Goal: Task Accomplishment & Management: Use online tool/utility

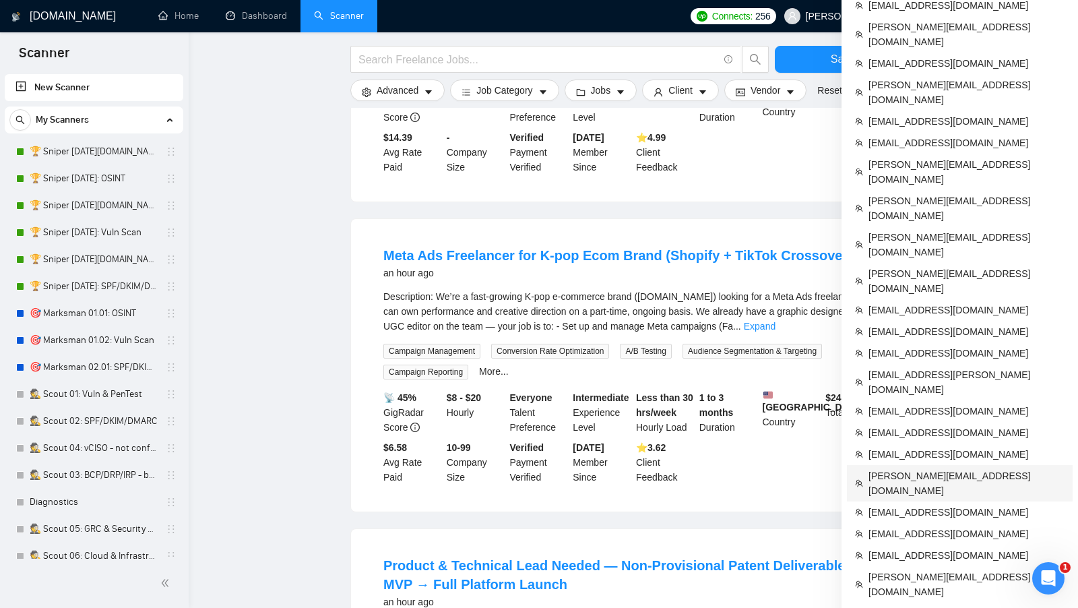
scroll to position [738, 0]
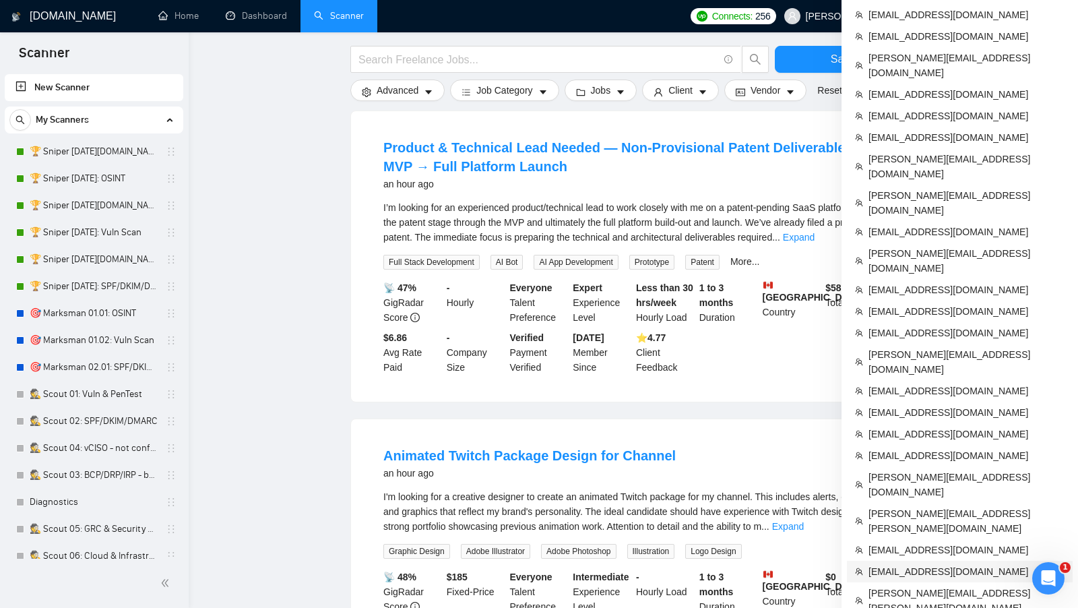
click at [934, 564] on span "[EMAIL_ADDRESS][DOMAIN_NAME]" at bounding box center [967, 571] width 196 height 15
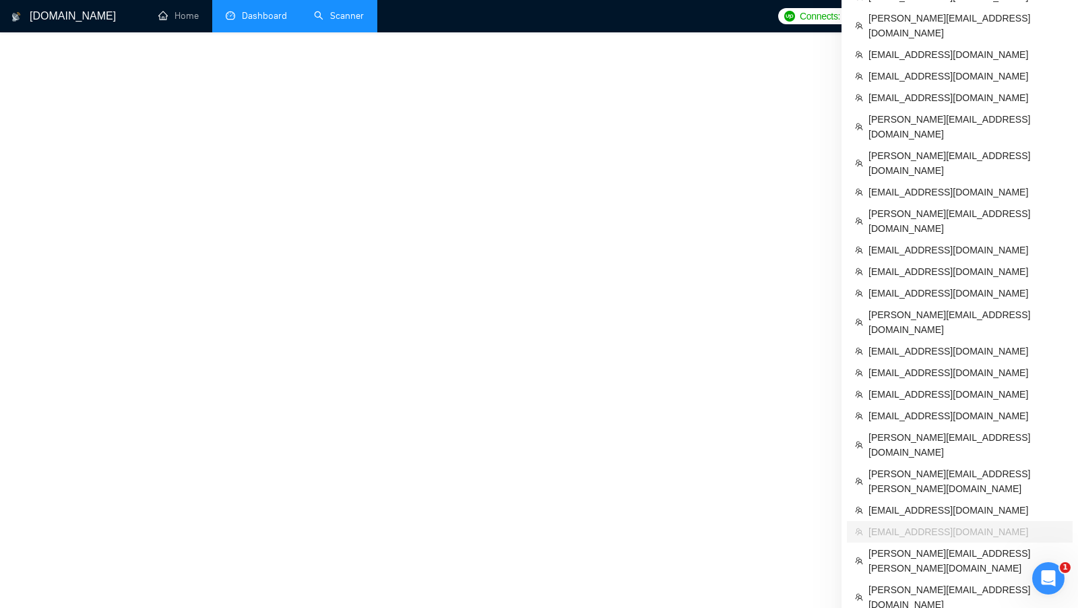
click at [263, 11] on link "Dashboard" at bounding box center [256, 15] width 61 height 11
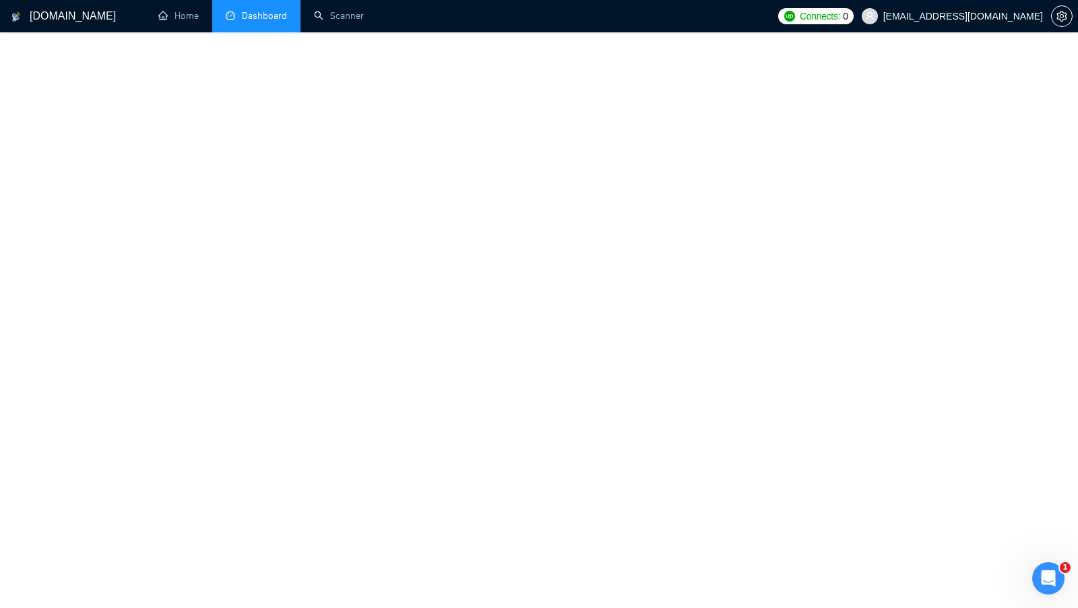
click at [263, 11] on span "Dashboard" at bounding box center [264, 15] width 45 height 11
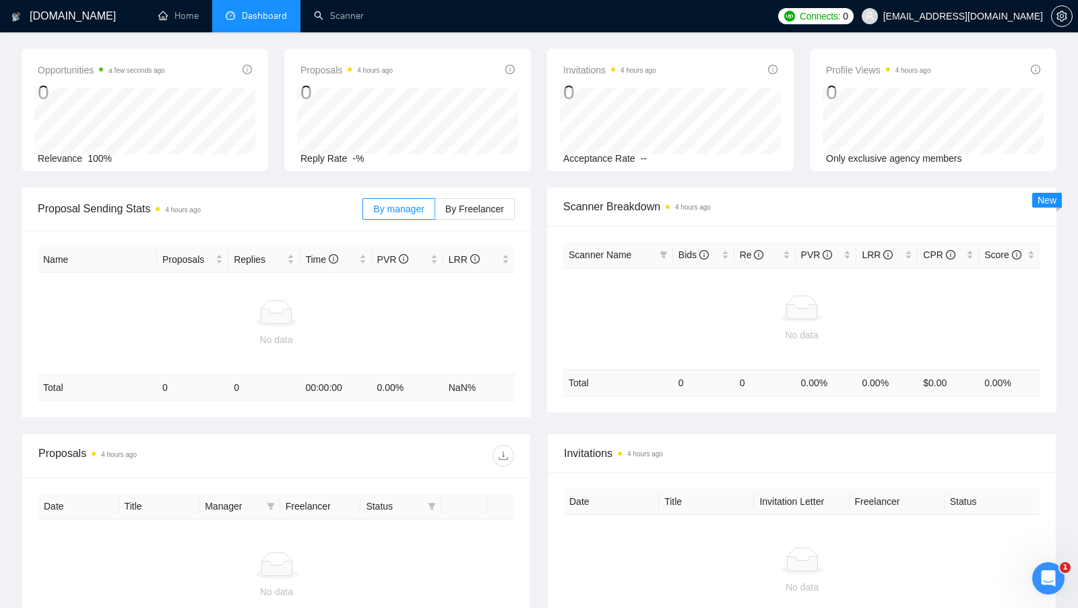
scroll to position [128, 0]
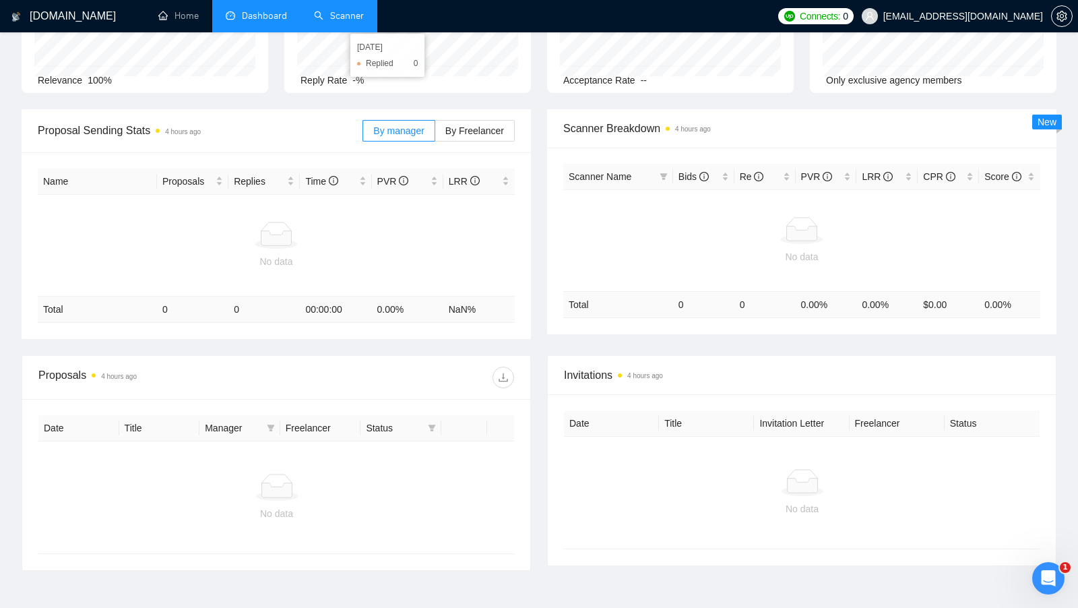
click at [330, 22] on link "Scanner" at bounding box center [339, 15] width 50 height 11
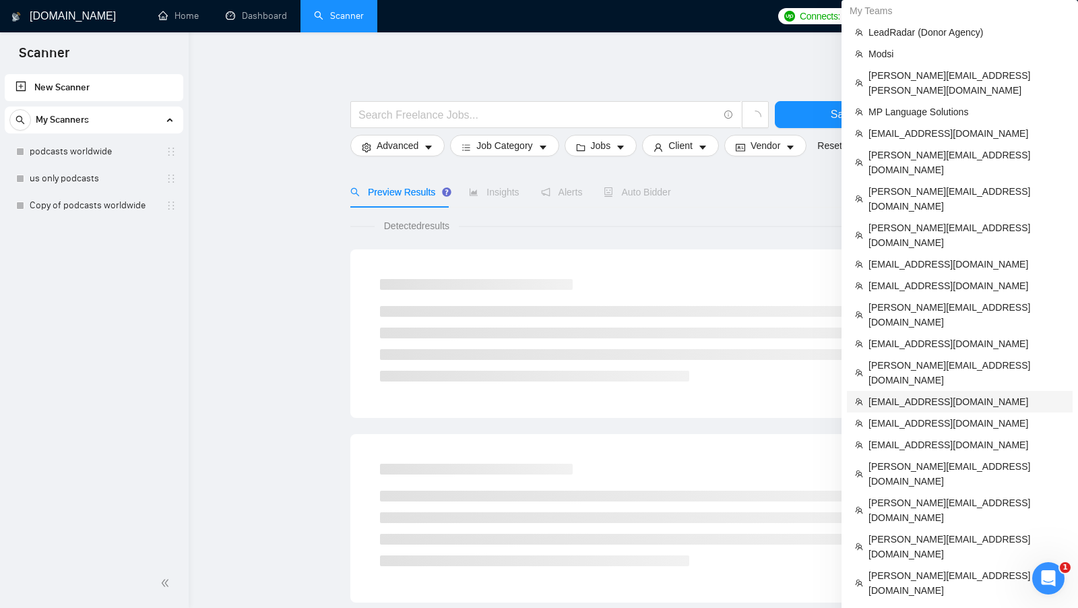
click at [972, 394] on span "[EMAIL_ADDRESS][DOMAIN_NAME]" at bounding box center [967, 401] width 196 height 15
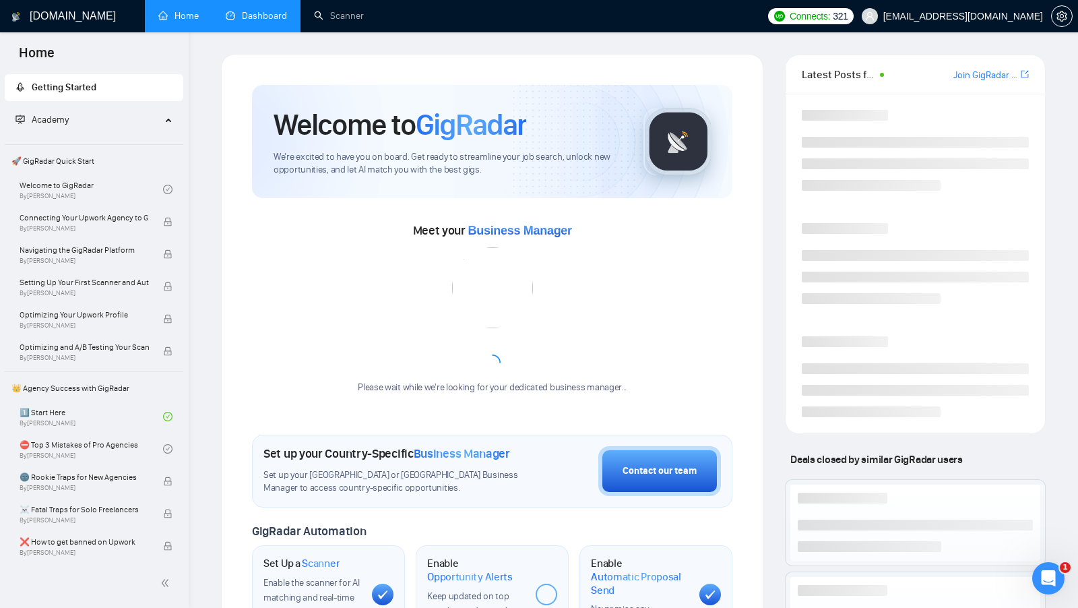
click at [251, 22] on link "Dashboard" at bounding box center [256, 15] width 61 height 11
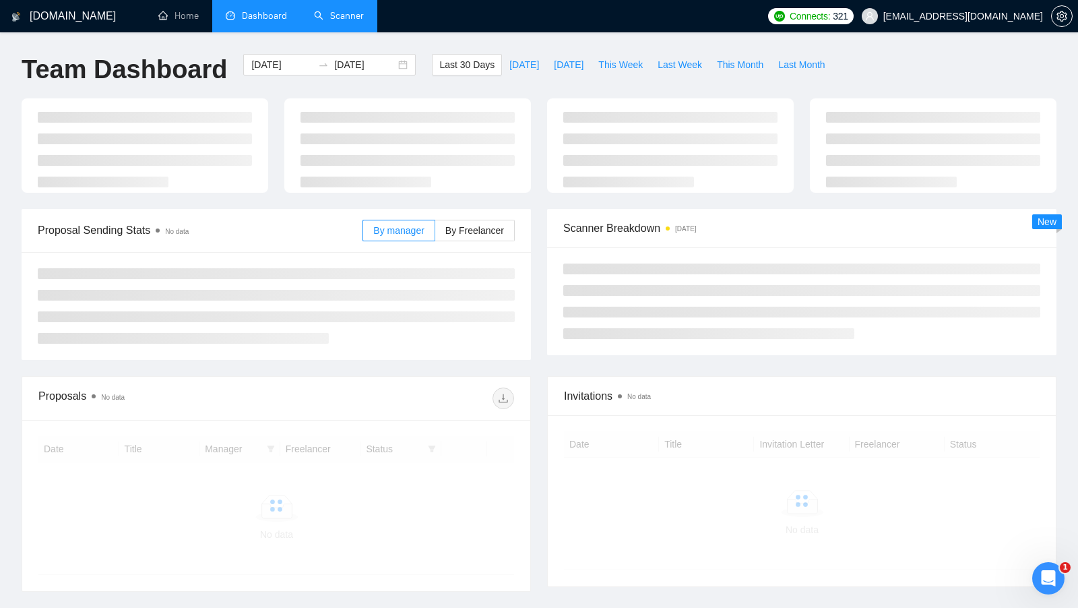
click at [334, 16] on link "Scanner" at bounding box center [339, 15] width 50 height 11
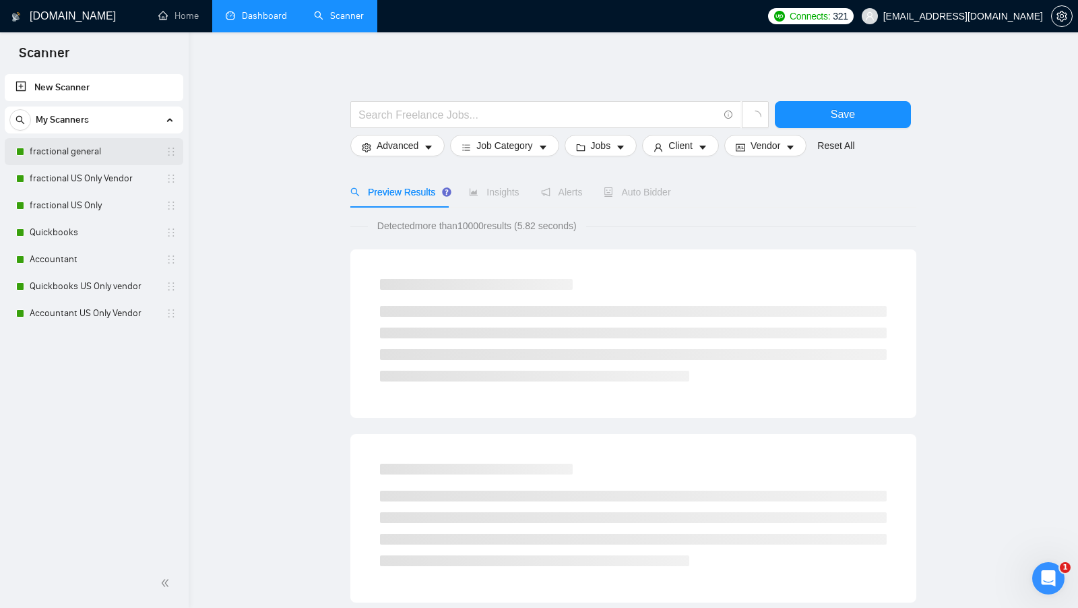
click at [115, 145] on link "fractional general" at bounding box center [94, 151] width 128 height 27
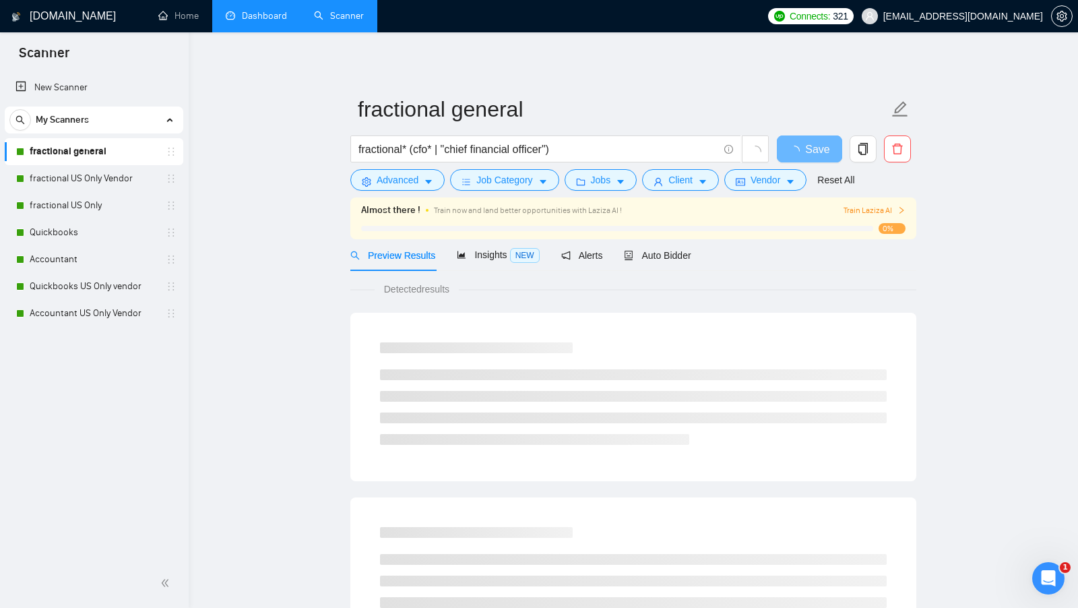
click at [275, 22] on link "Dashboard" at bounding box center [256, 15] width 61 height 11
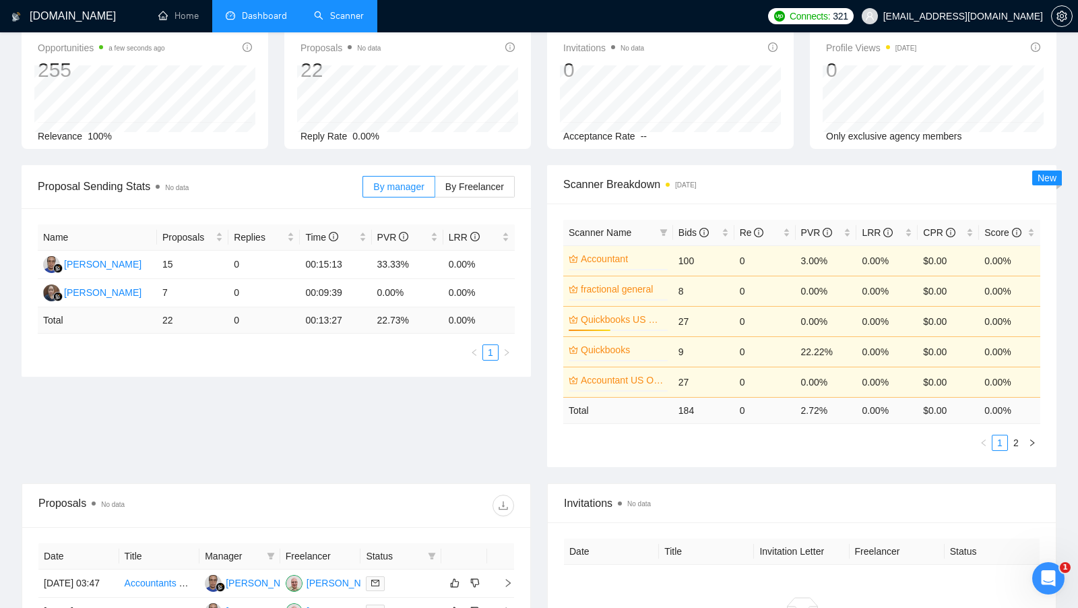
scroll to position [9, 0]
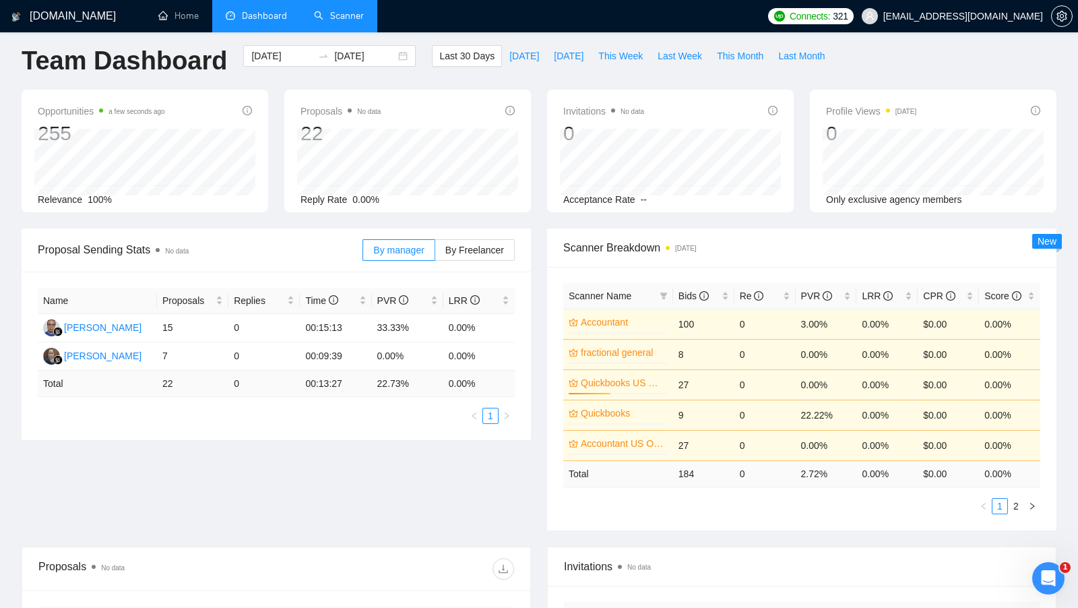
click at [356, 22] on link "Scanner" at bounding box center [339, 15] width 50 height 11
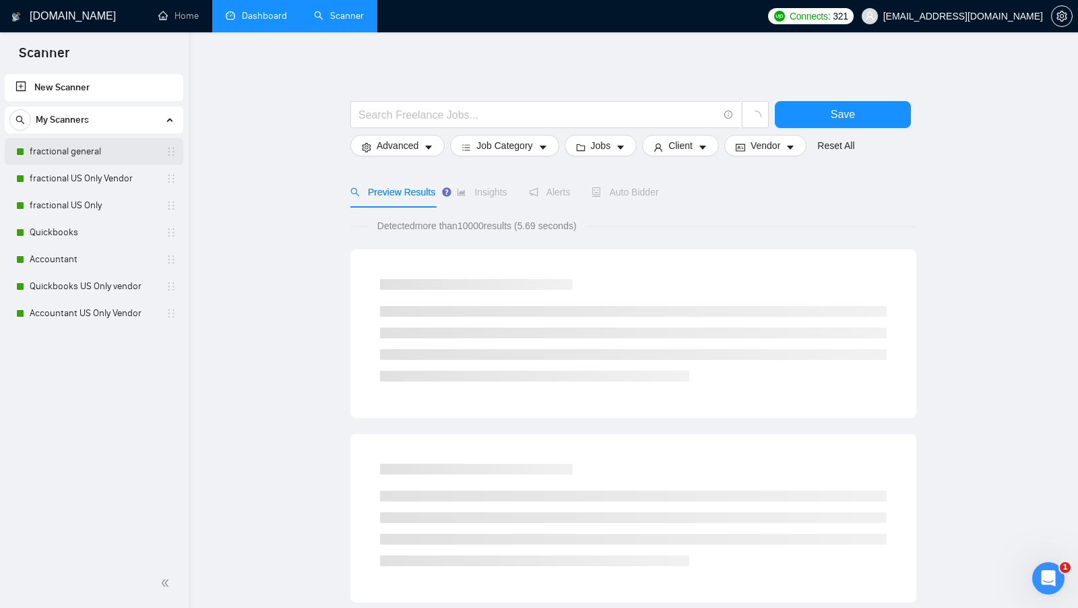
click at [100, 164] on link "fractional general" at bounding box center [94, 151] width 128 height 27
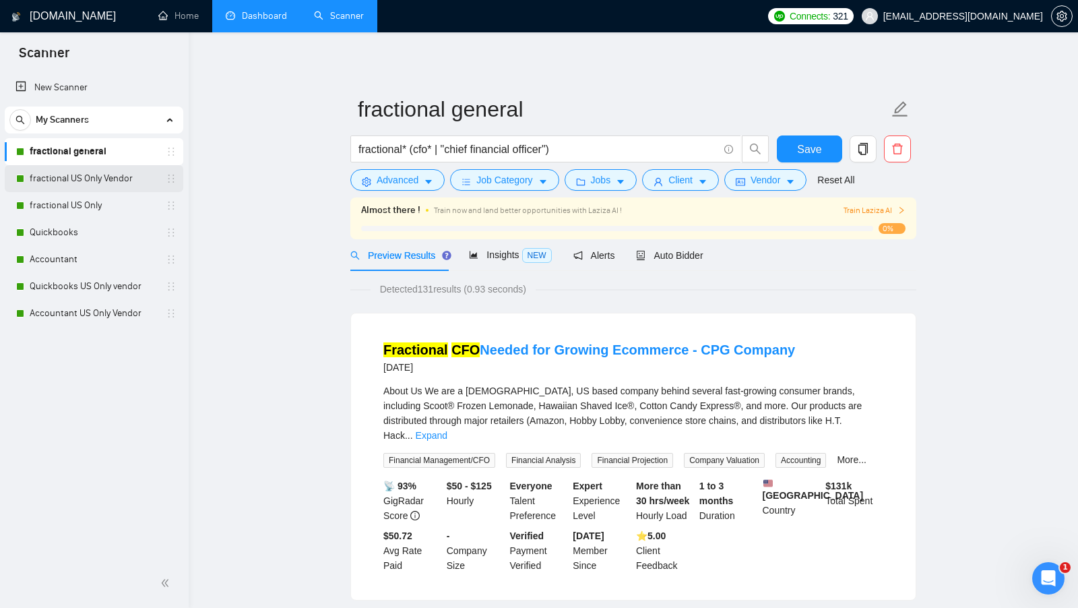
click at [73, 181] on link "fractional US Only Vendor" at bounding box center [94, 178] width 128 height 27
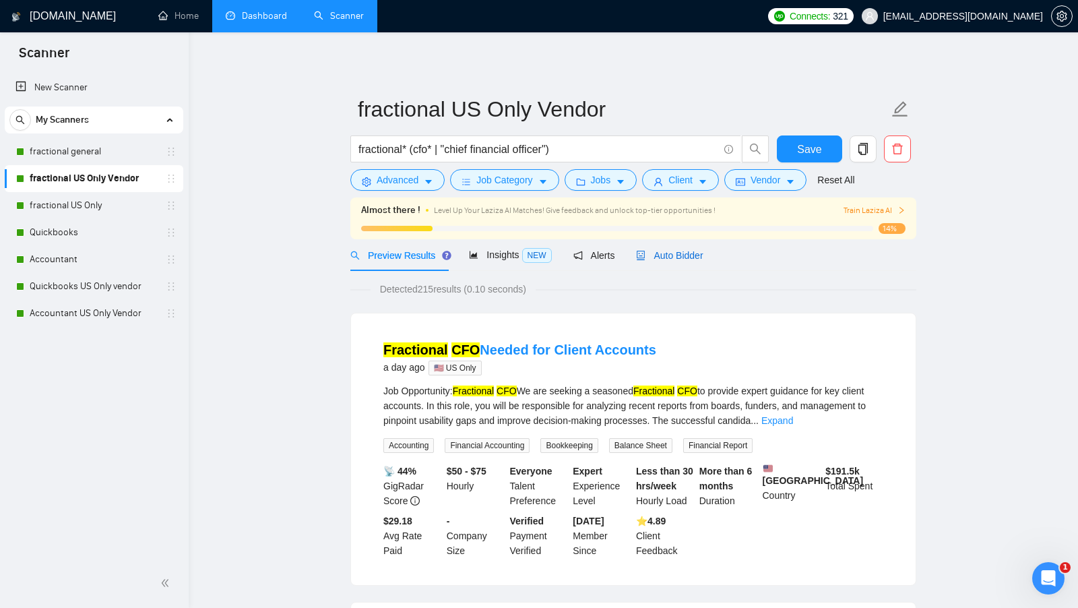
click at [659, 248] on div "Auto Bidder" at bounding box center [669, 255] width 67 height 15
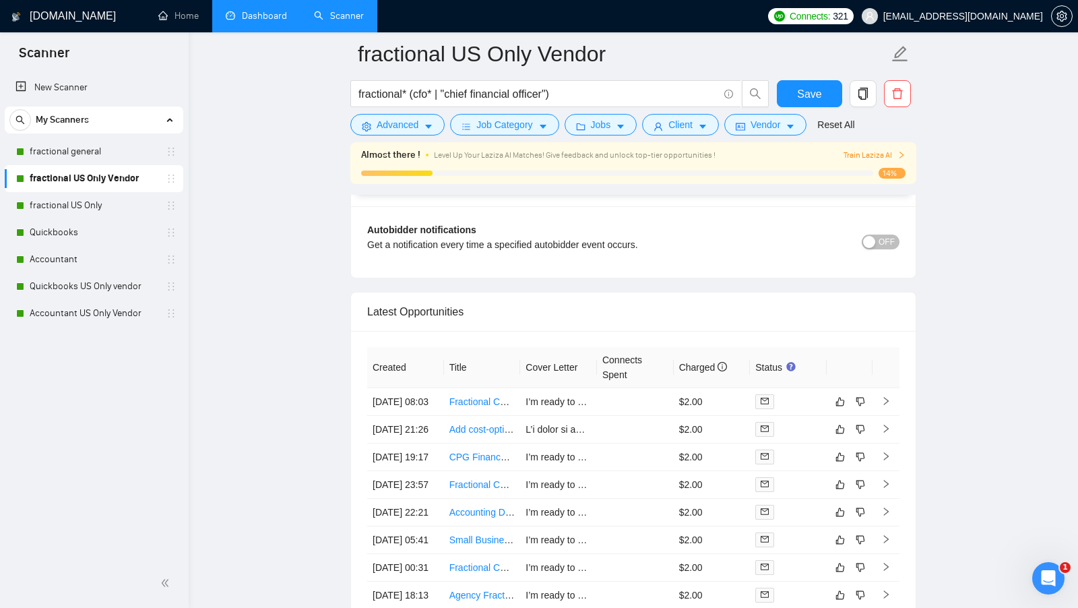
scroll to position [3191, 0]
click at [627, 407] on td at bounding box center [635, 401] width 77 height 28
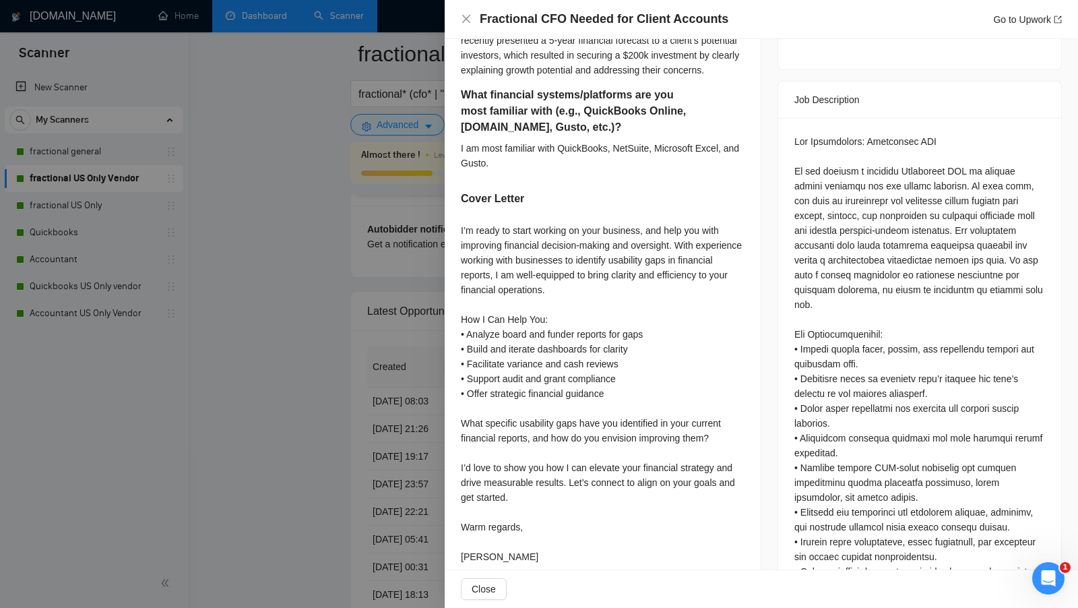
scroll to position [578, 0]
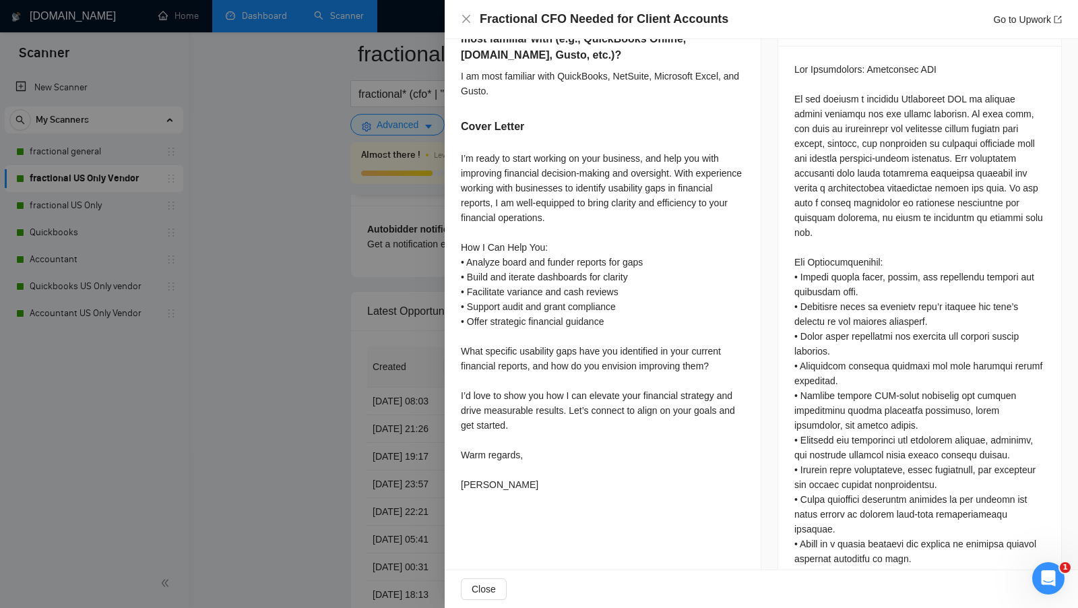
click at [288, 318] on div at bounding box center [539, 304] width 1078 height 608
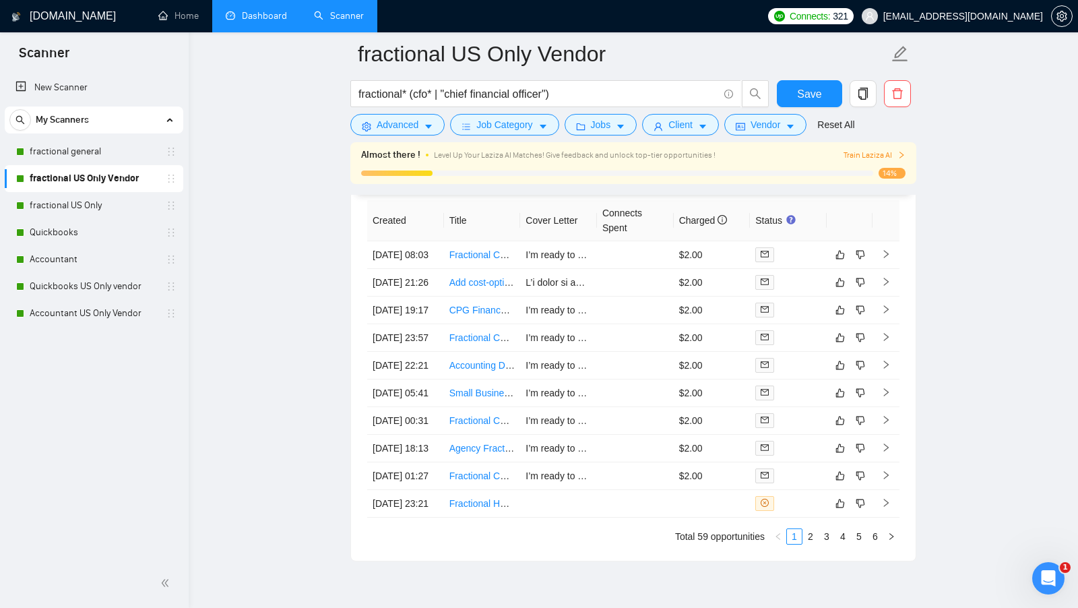
scroll to position [3343, 0]
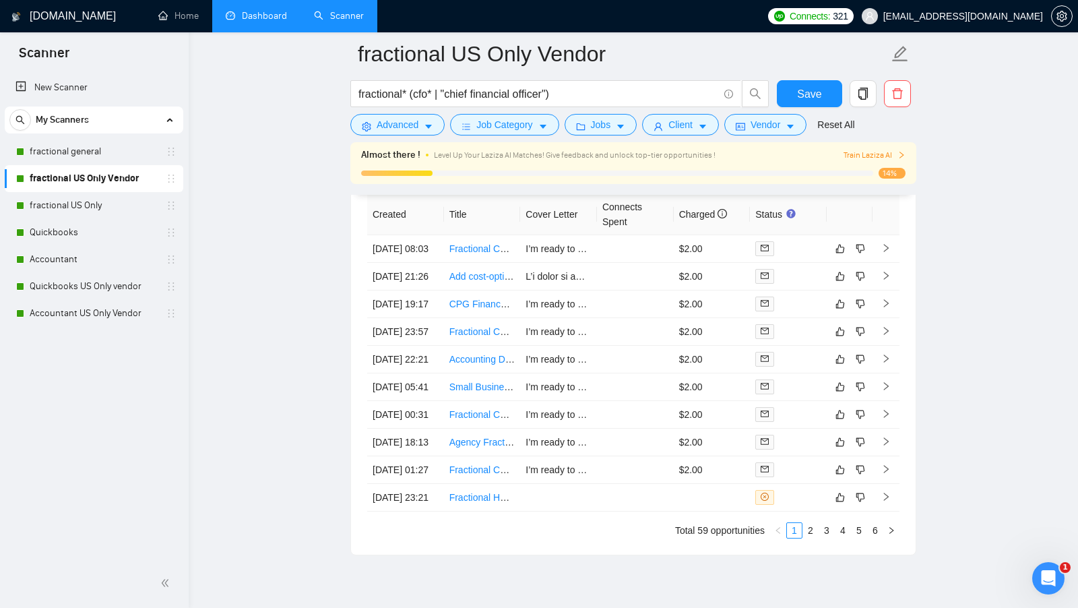
click at [263, 22] on link "Dashboard" at bounding box center [256, 15] width 61 height 11
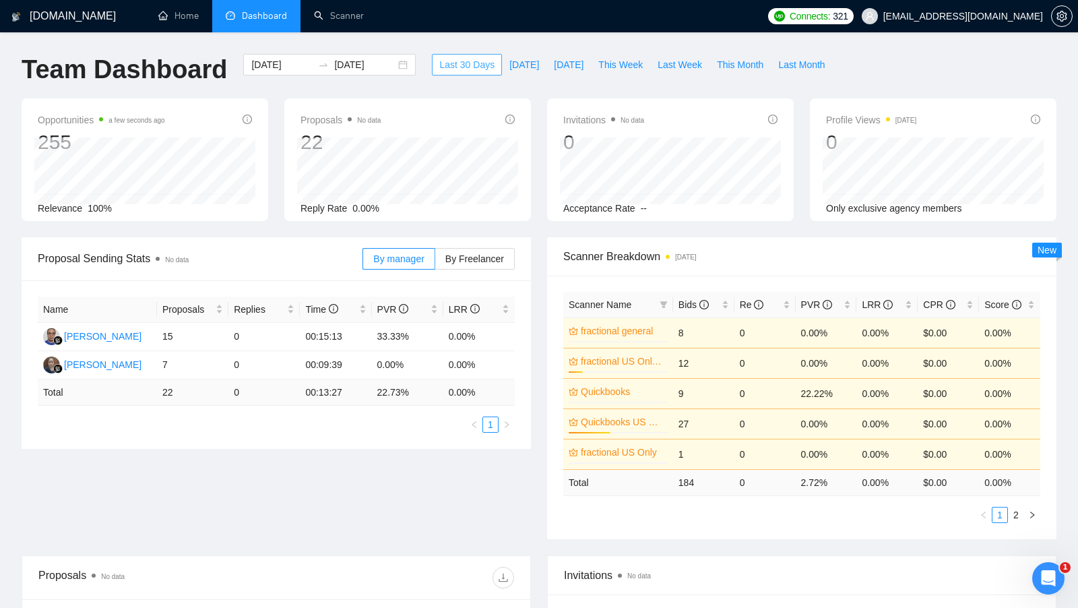
click at [445, 66] on span "Last 30 Days" at bounding box center [466, 64] width 55 height 15
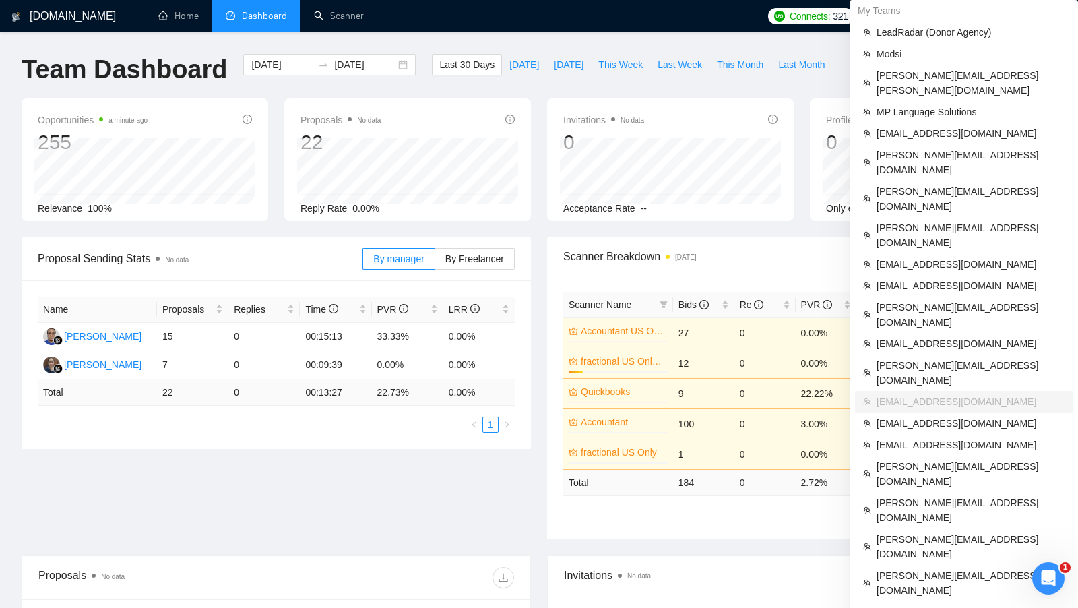
click at [983, 15] on div "My Teams" at bounding box center [964, 11] width 228 height 22
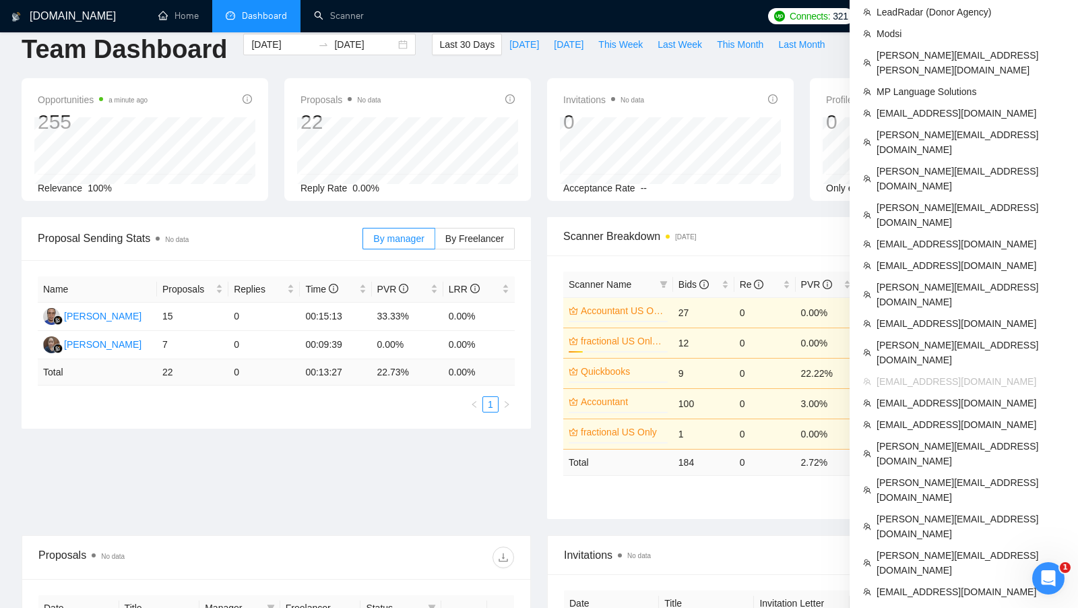
click at [978, 374] on span "[EMAIL_ADDRESS][DOMAIN_NAME]" at bounding box center [971, 381] width 188 height 15
copy ul "[EMAIL_ADDRESS][DOMAIN_NAME]"
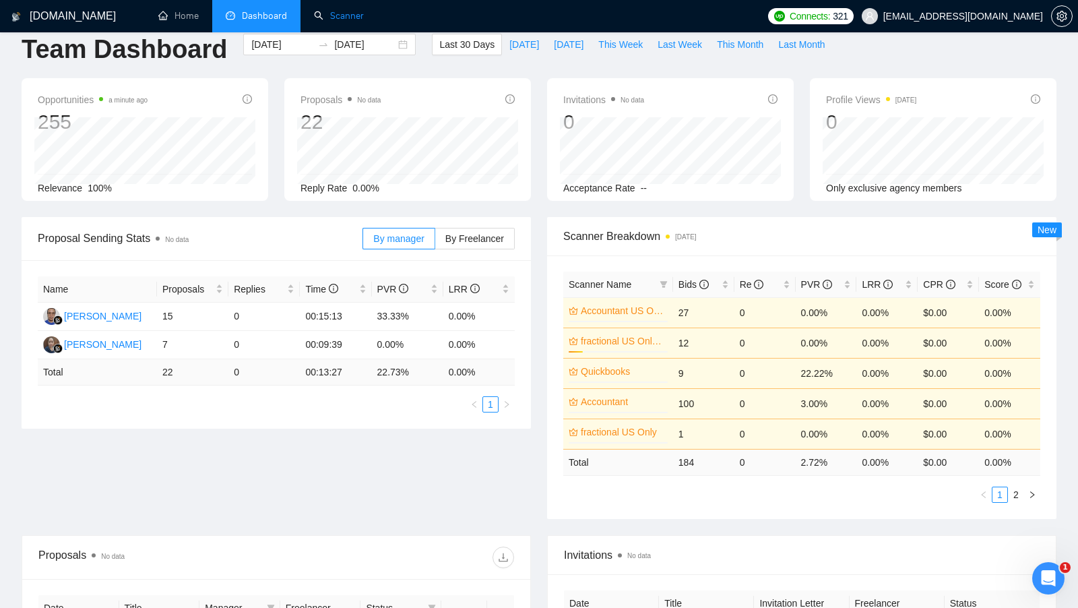
click at [338, 10] on link "Scanner" at bounding box center [339, 15] width 50 height 11
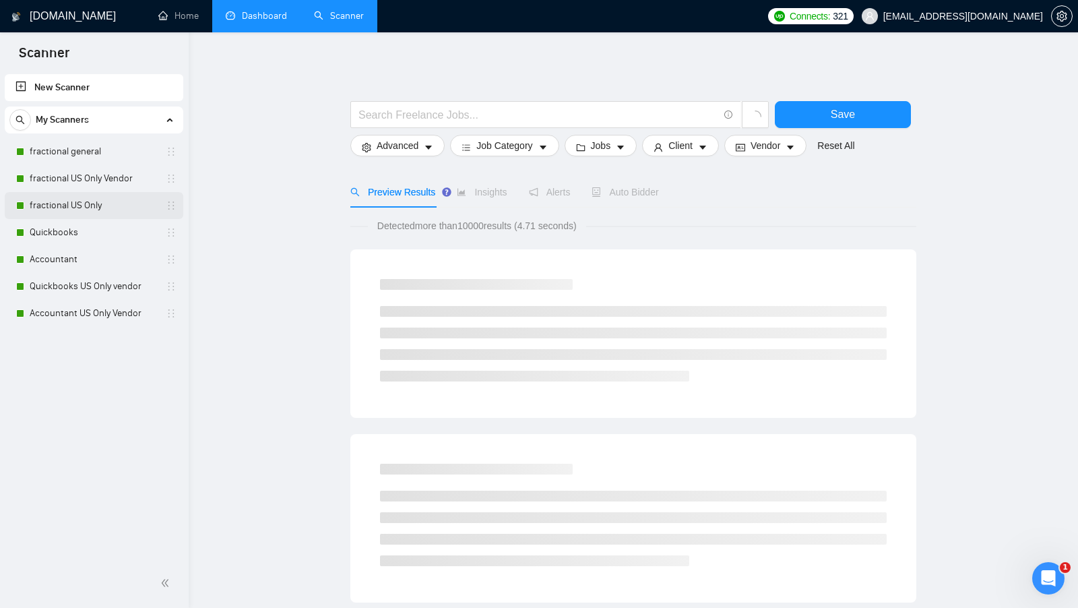
drag, startPoint x: 90, startPoint y: 197, endPoint x: 129, endPoint y: 212, distance: 41.6
click at [90, 197] on link "fractional US Only" at bounding box center [94, 205] width 128 height 27
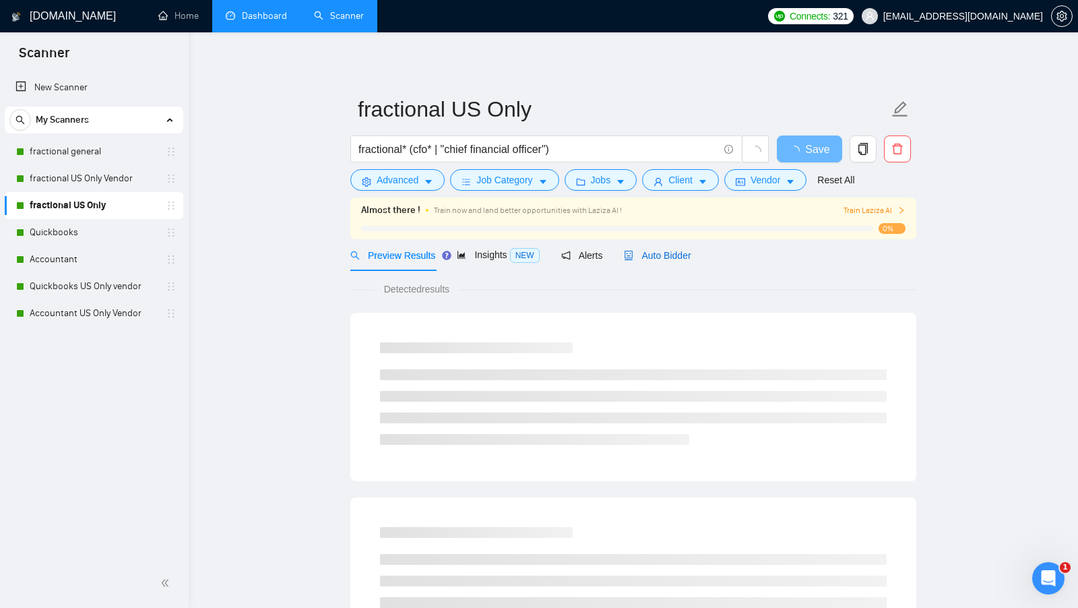
click at [676, 252] on span "Auto Bidder" at bounding box center [657, 255] width 67 height 11
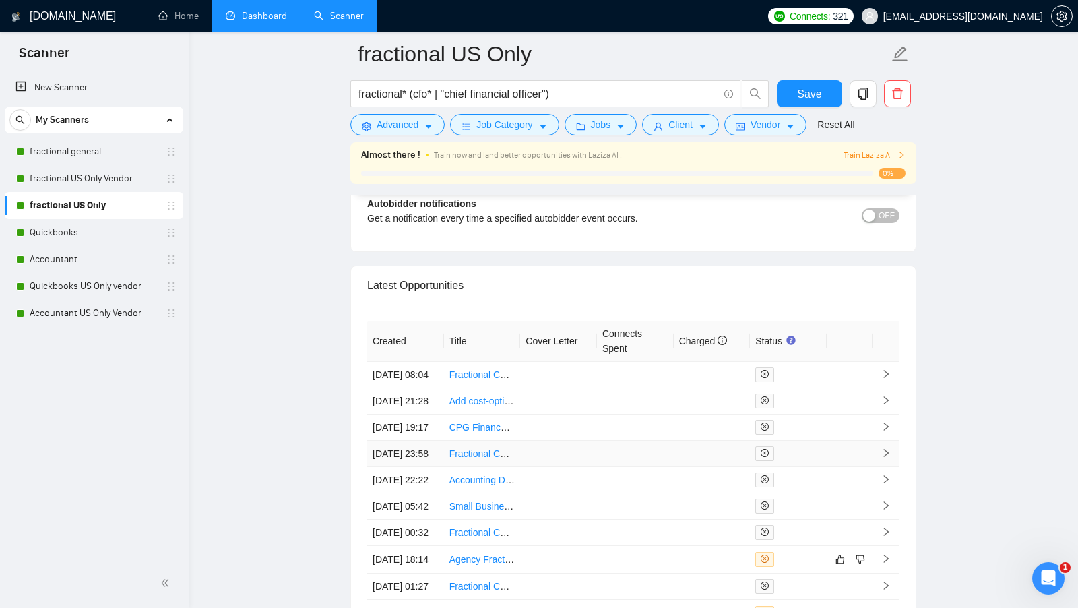
scroll to position [3215, 0]
click at [80, 179] on link "fractional US Only Vendor" at bounding box center [94, 178] width 128 height 27
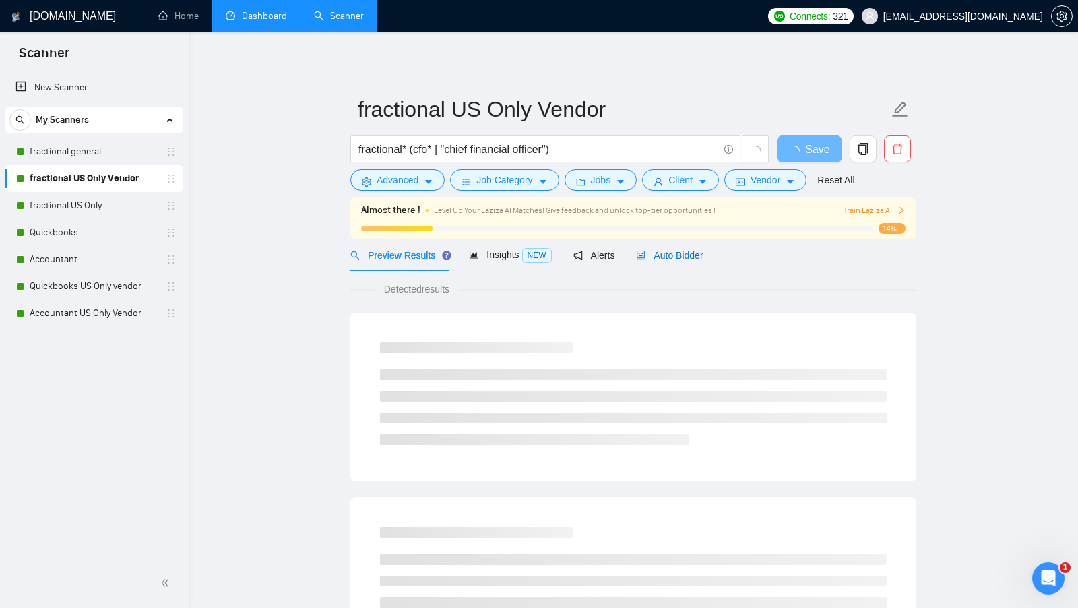
click at [677, 250] on span "Auto Bidder" at bounding box center [669, 255] width 67 height 11
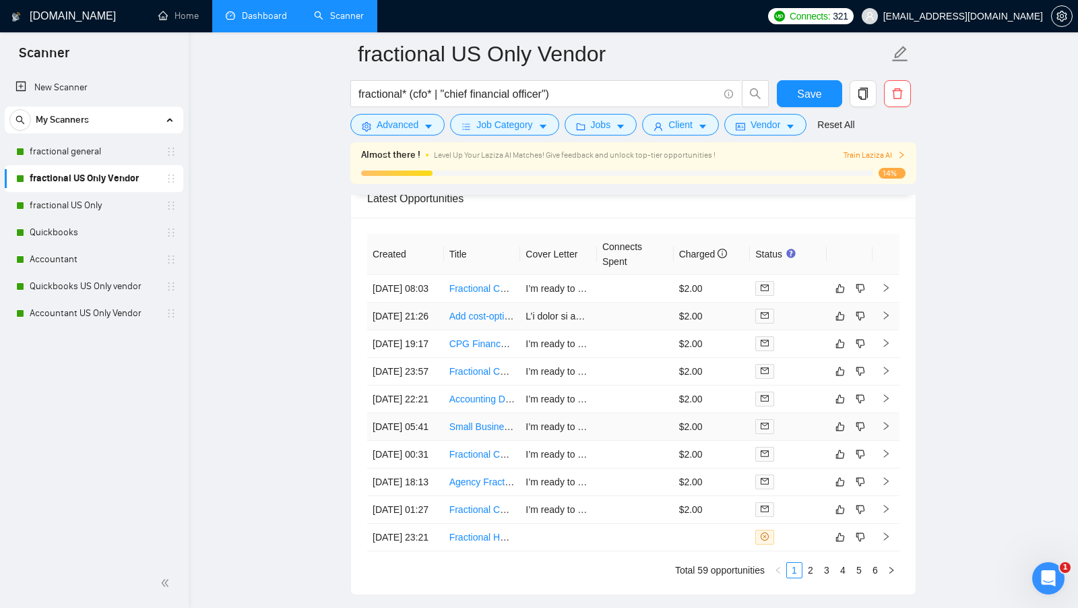
scroll to position [3274, 0]
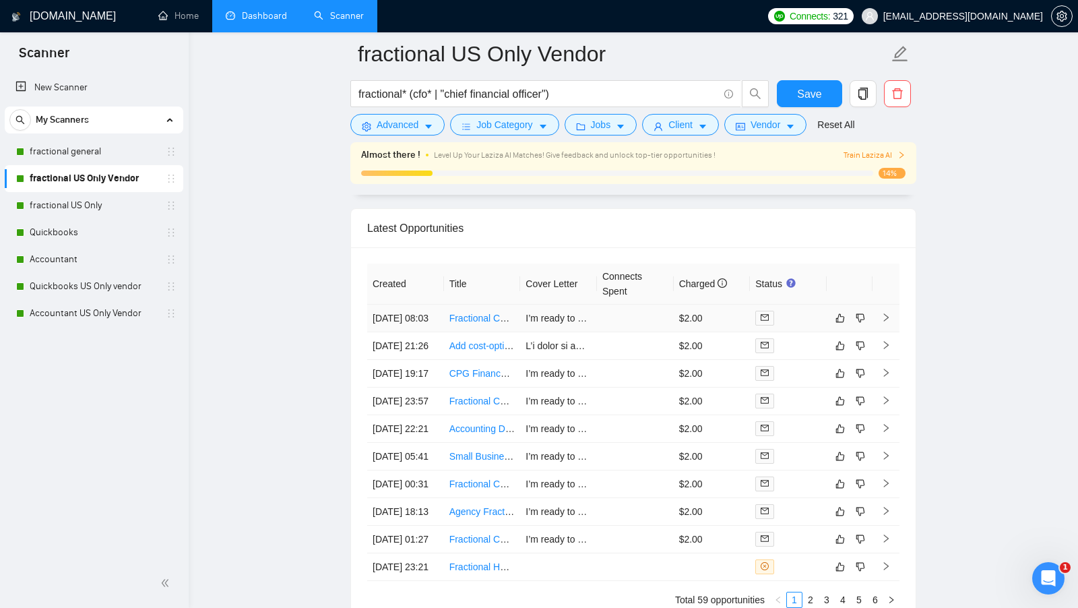
click at [807, 311] on div at bounding box center [788, 318] width 66 height 15
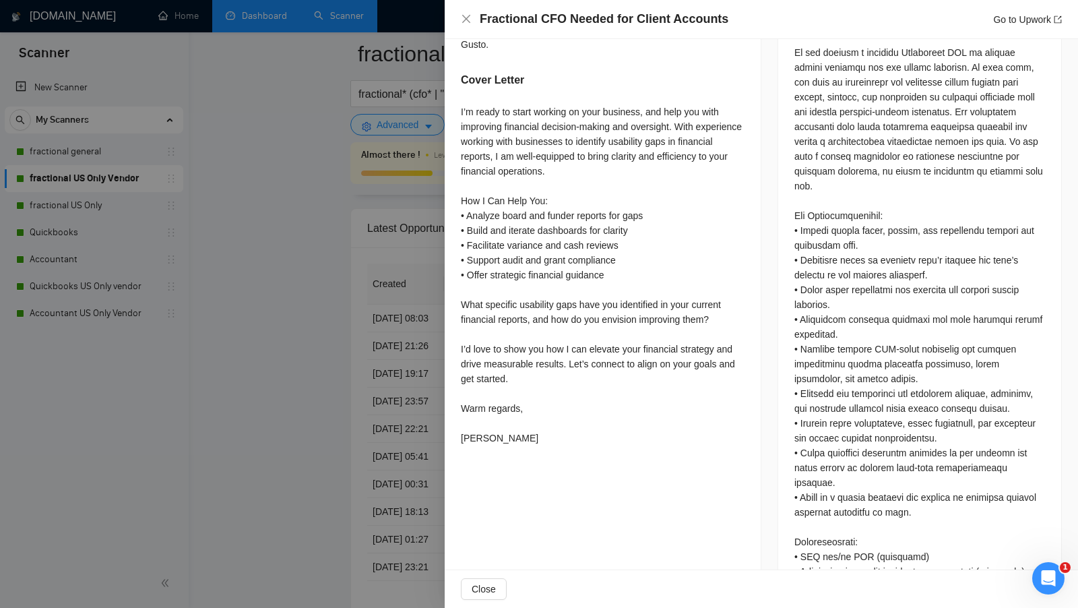
scroll to position [625, 0]
click at [323, 383] on div at bounding box center [539, 304] width 1078 height 608
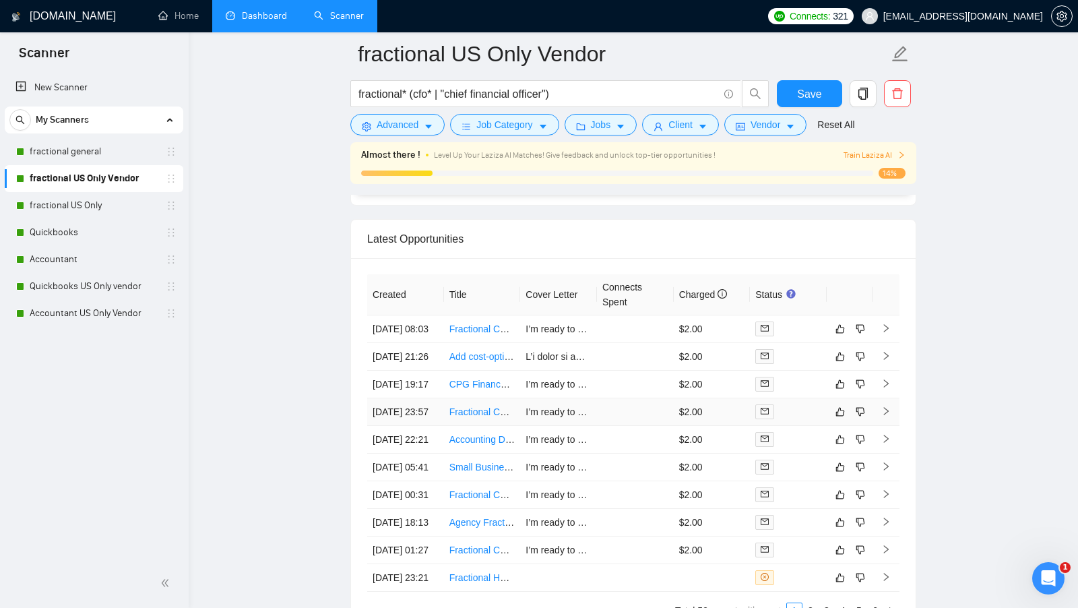
scroll to position [3262, 0]
click at [272, 10] on link "Dashboard" at bounding box center [256, 15] width 61 height 11
click at [271, 10] on link "Dashboard" at bounding box center [256, 15] width 61 height 11
click at [271, 7] on li "Dashboard" at bounding box center [256, 16] width 88 height 32
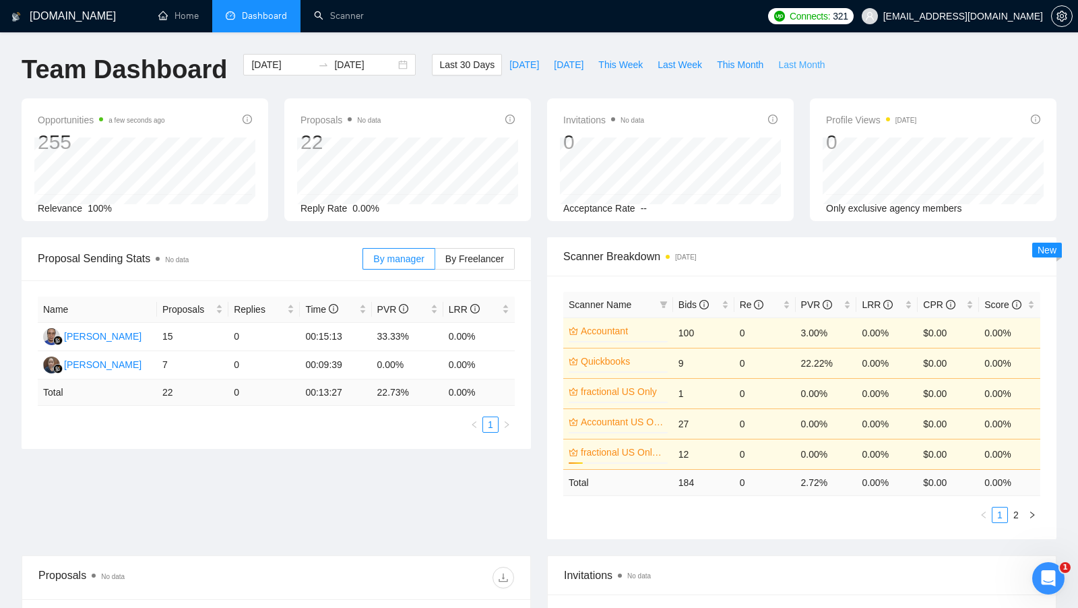
click at [794, 66] on span "Last Month" at bounding box center [801, 64] width 46 height 15
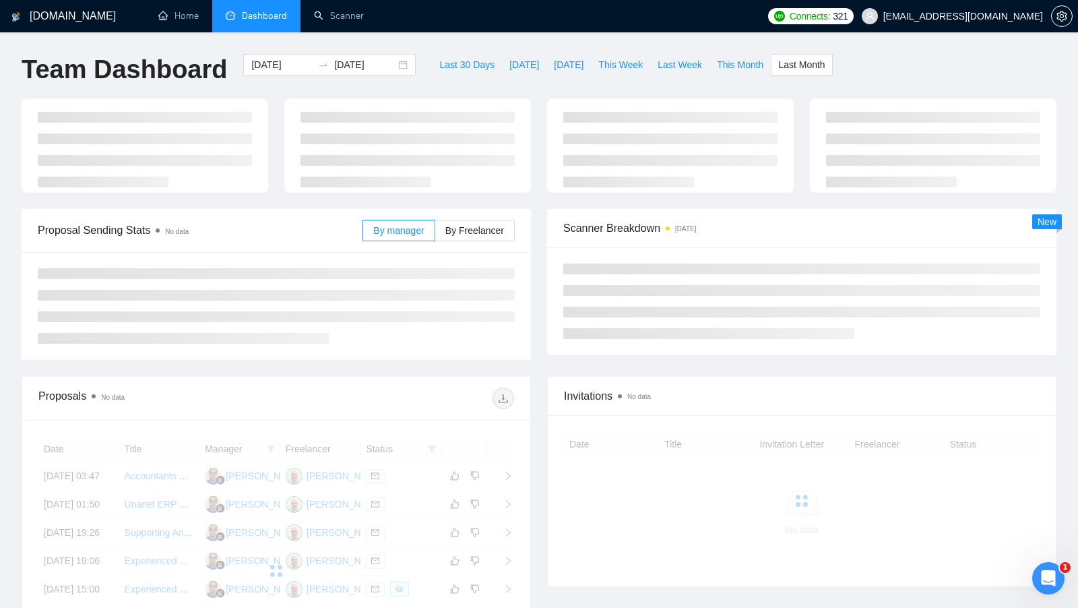
type input "[DATE]"
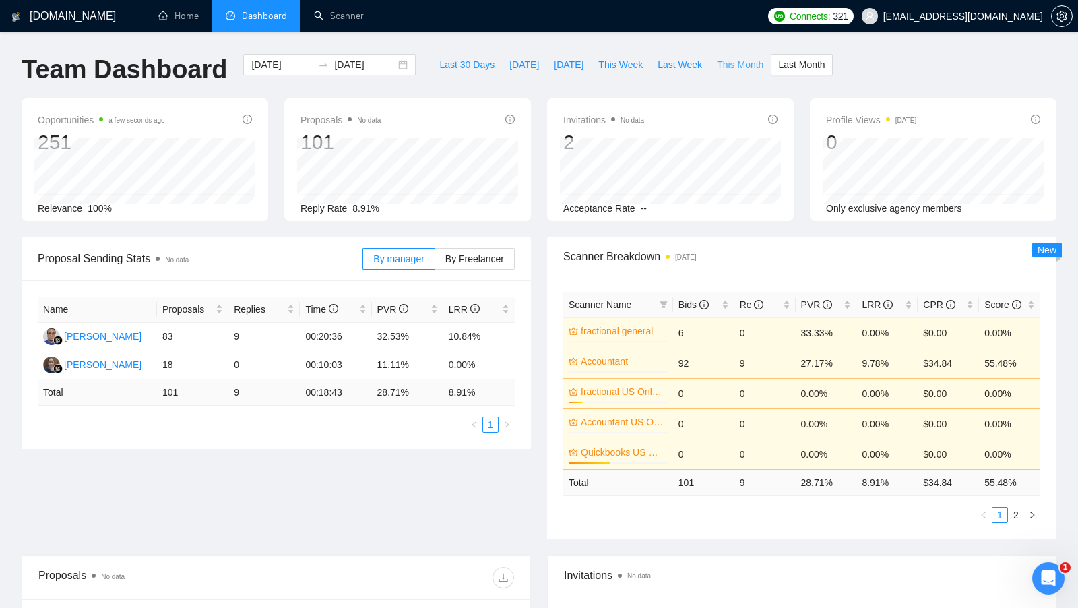
click at [738, 67] on span "This Month" at bounding box center [740, 64] width 46 height 15
type input "[DATE]"
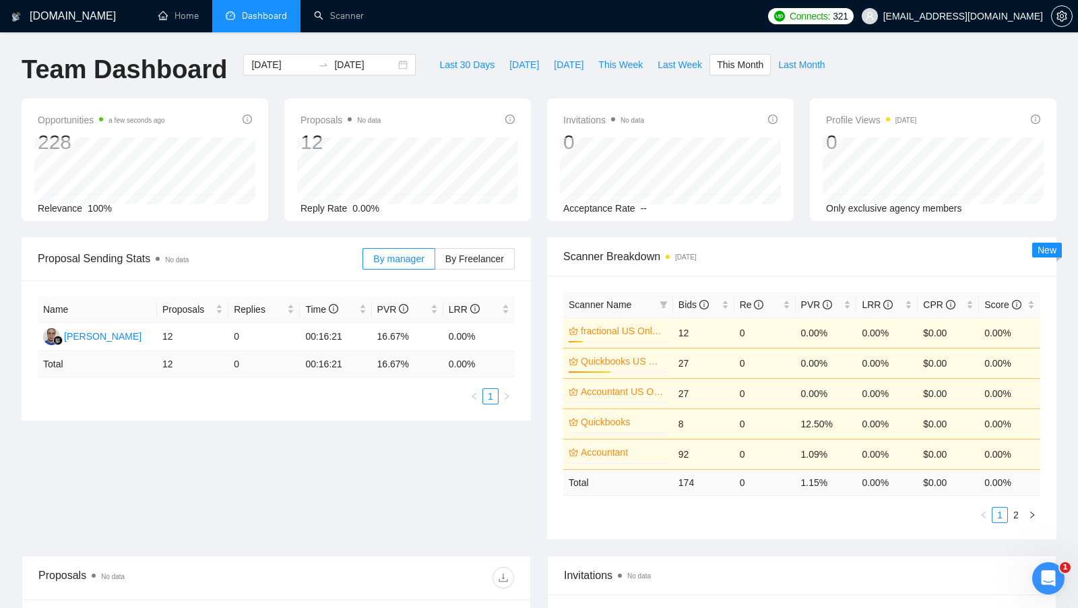
scroll to position [1, 0]
click at [449, 63] on span "Last 30 Days" at bounding box center [466, 64] width 55 height 15
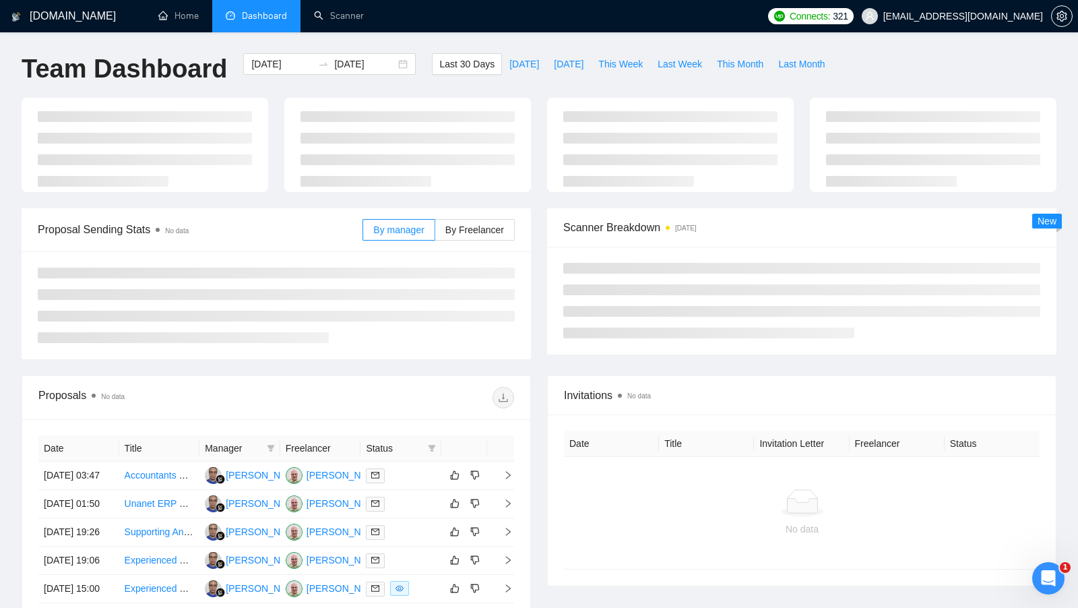
type input "[DATE]"
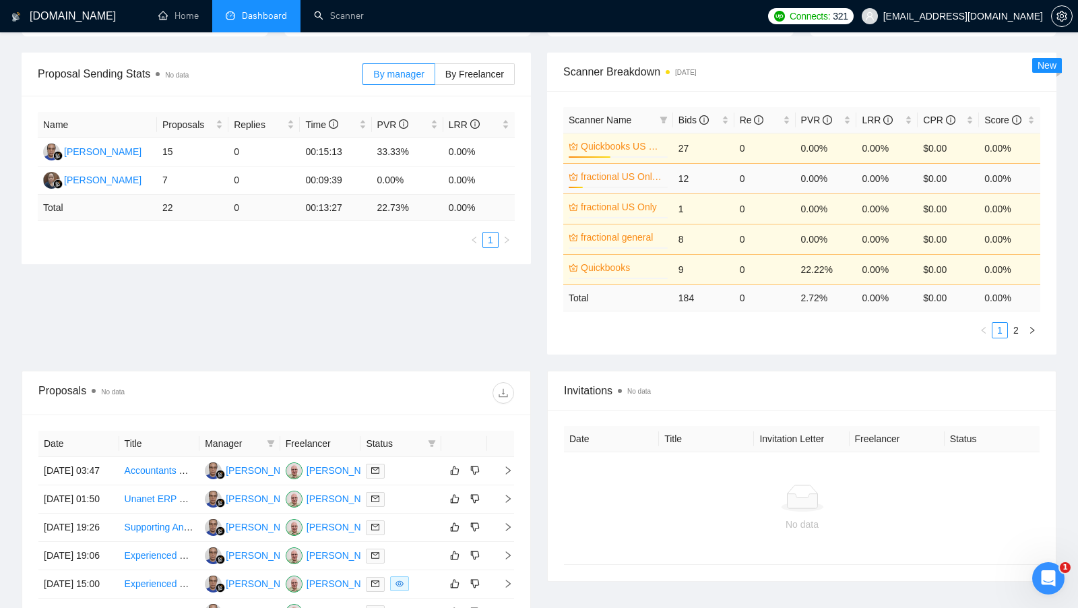
scroll to position [175, 0]
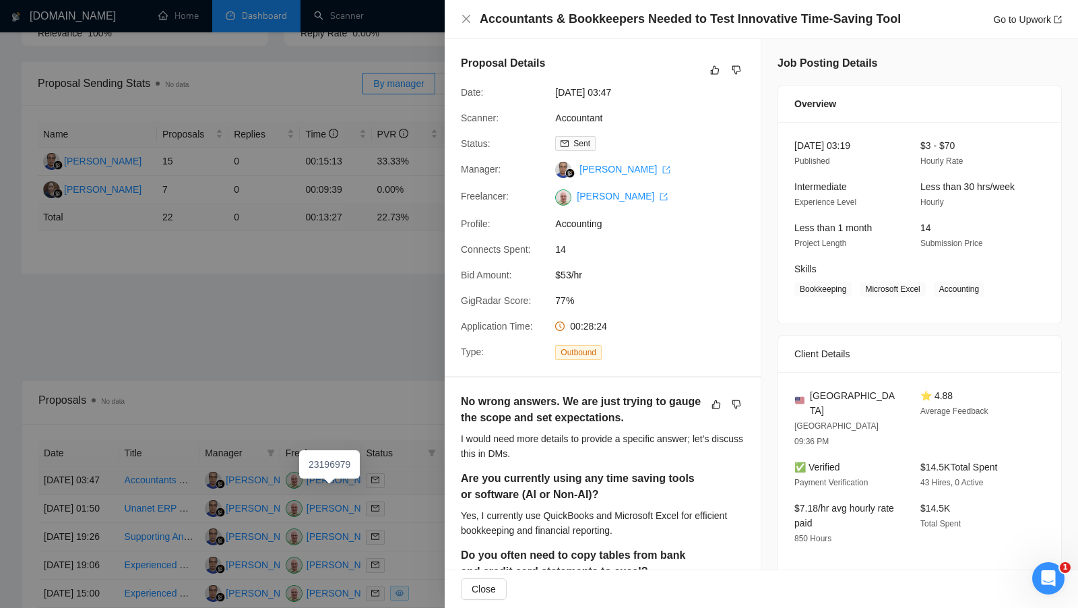
click at [334, 478] on div "23196979" at bounding box center [329, 464] width 61 height 28
click at [331, 480] on div at bounding box center [539, 304] width 1078 height 608
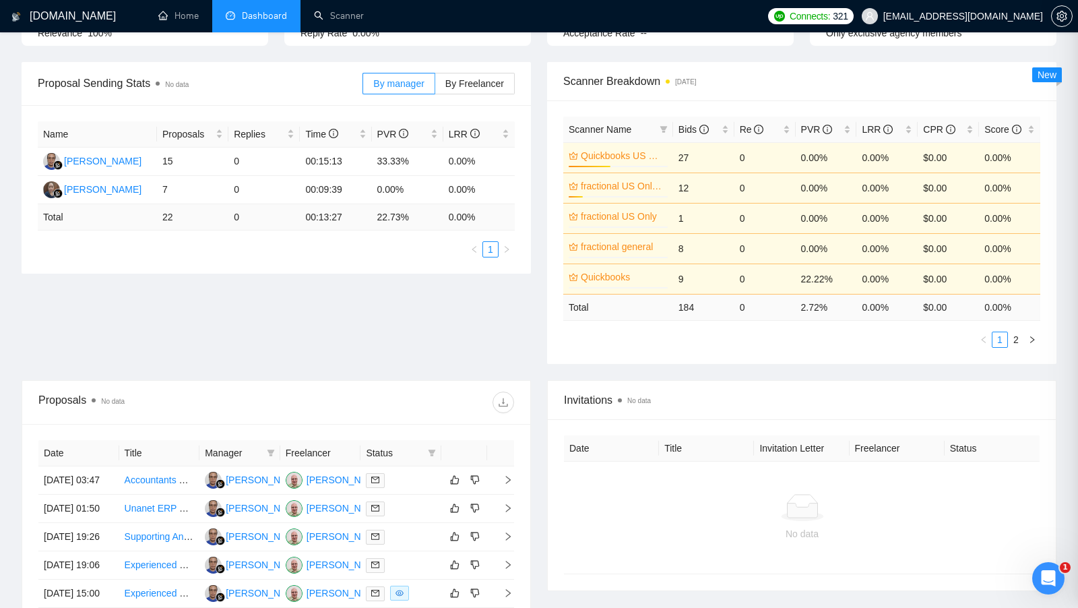
click at [322, 487] on div "[PERSON_NAME]" at bounding box center [345, 479] width 77 height 15
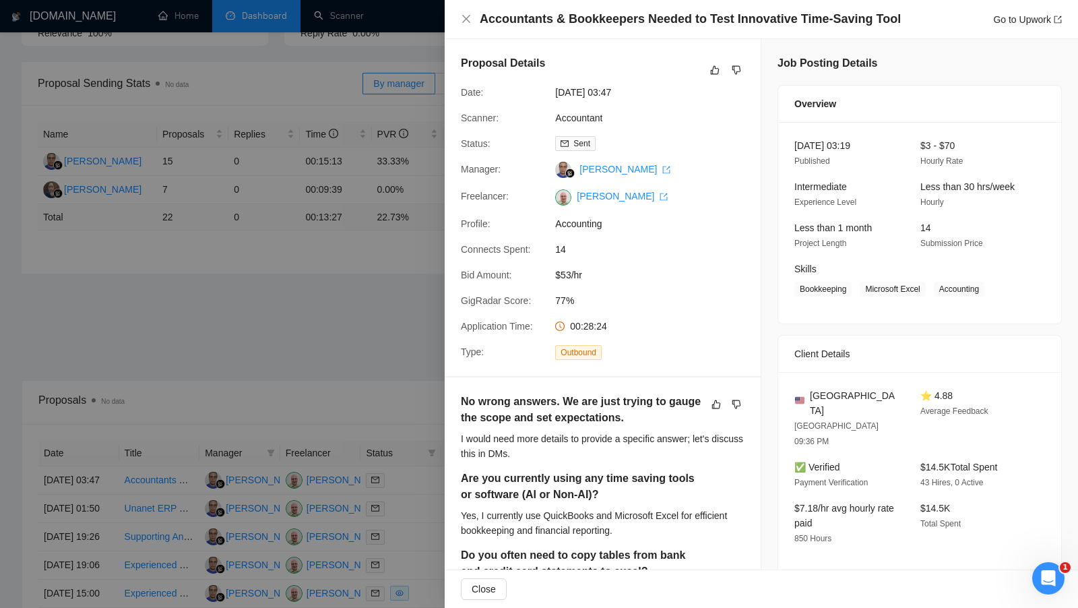
click at [406, 164] on div at bounding box center [539, 304] width 1078 height 608
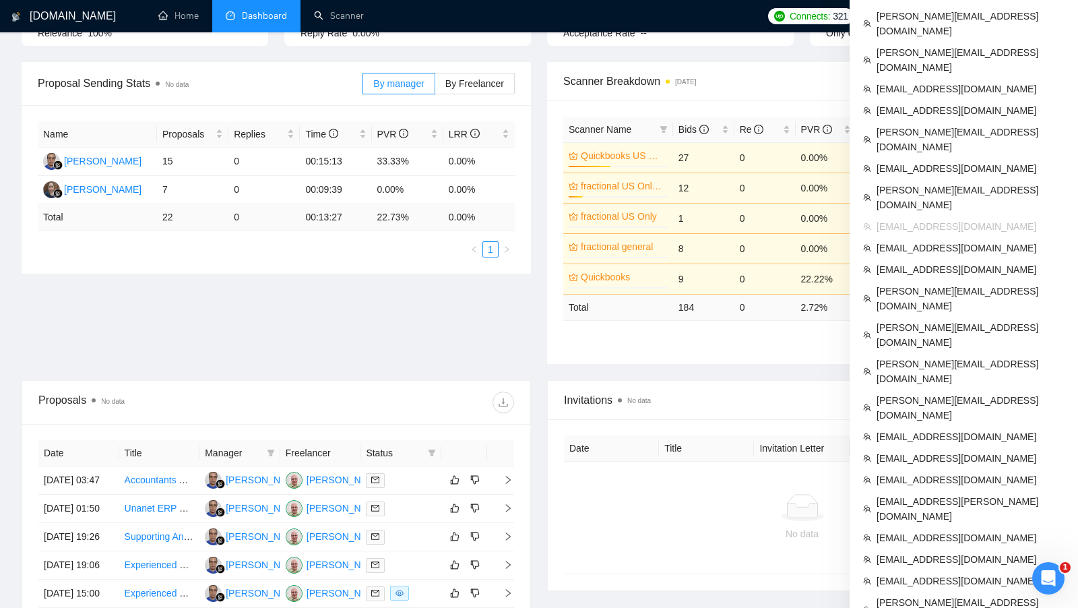
click at [1063, 13] on icon "setting" at bounding box center [1062, 16] width 11 height 11
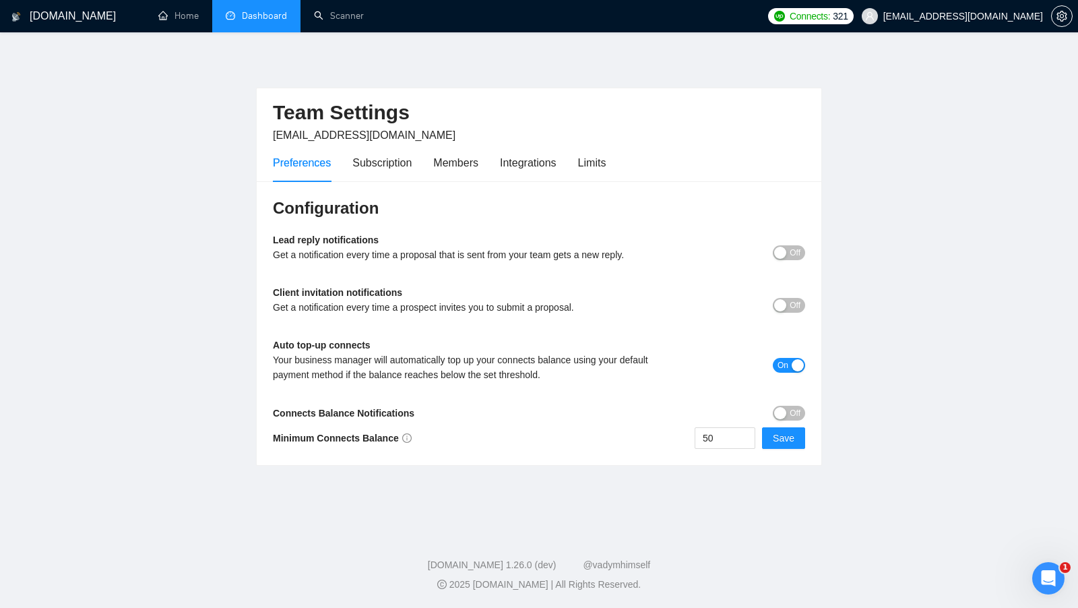
click at [586, 183] on div "Configuration Lead reply notifications Get a notification every time a proposal…" at bounding box center [539, 323] width 565 height 284
click at [606, 157] on div "Limits" at bounding box center [592, 162] width 28 height 17
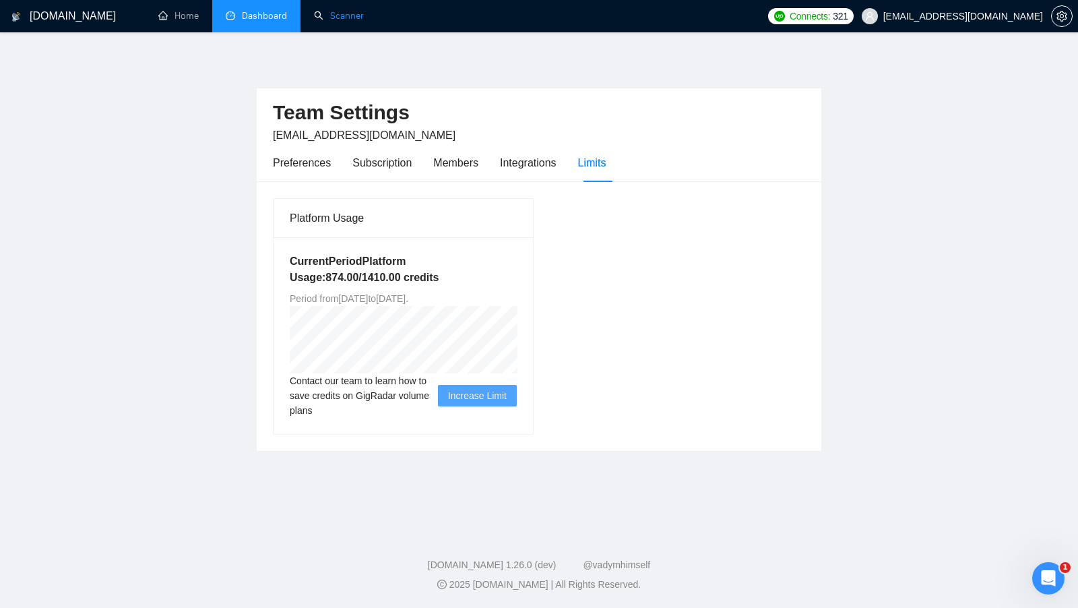
click at [358, 22] on link "Scanner" at bounding box center [339, 15] width 50 height 11
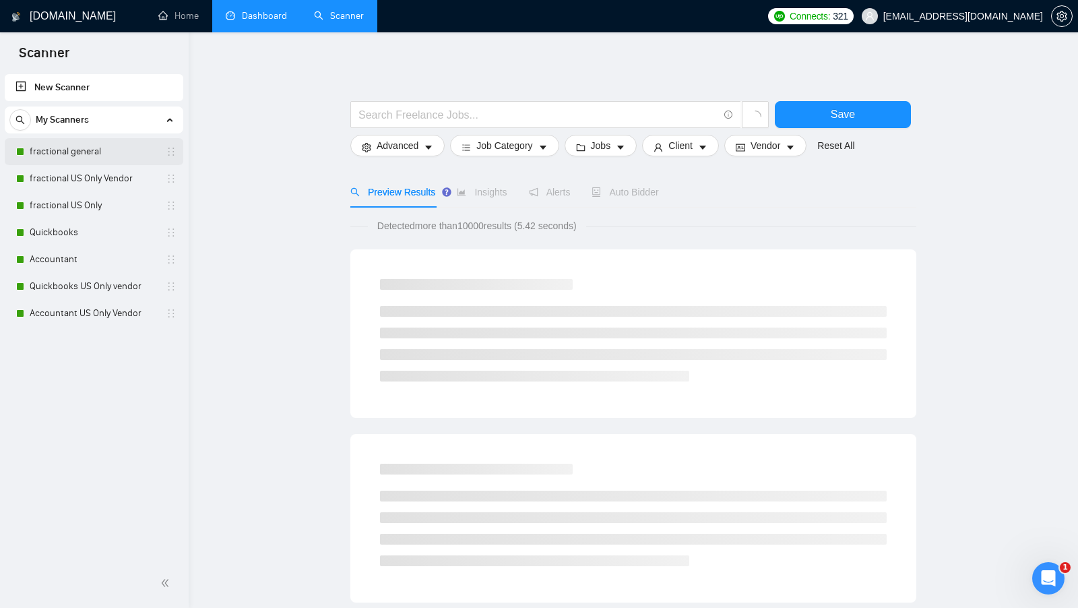
click at [94, 154] on link "fractional general" at bounding box center [94, 151] width 128 height 27
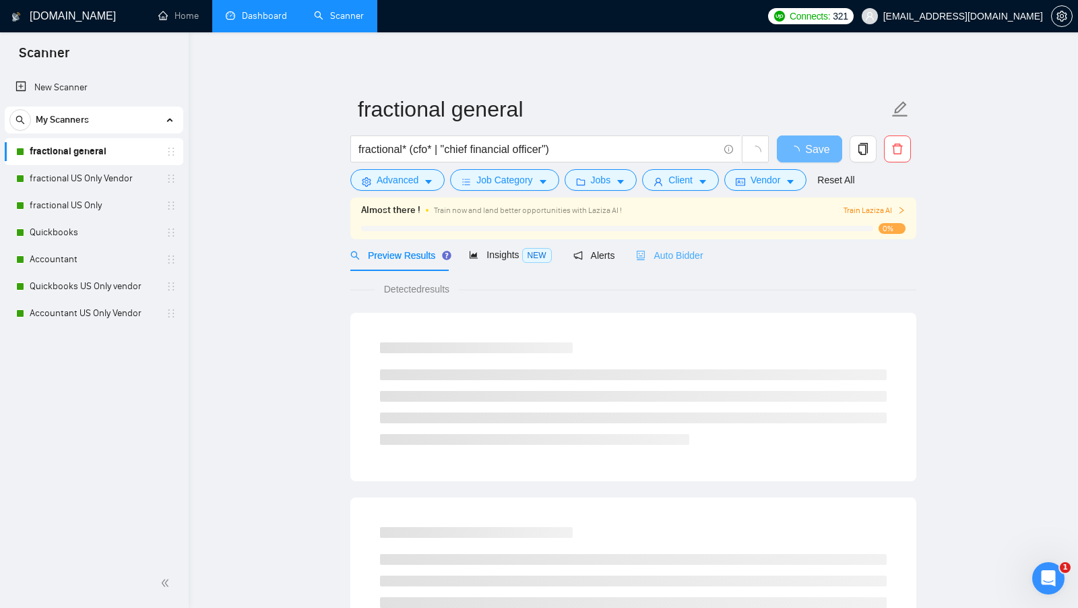
click at [666, 246] on div "Auto Bidder" at bounding box center [669, 255] width 67 height 32
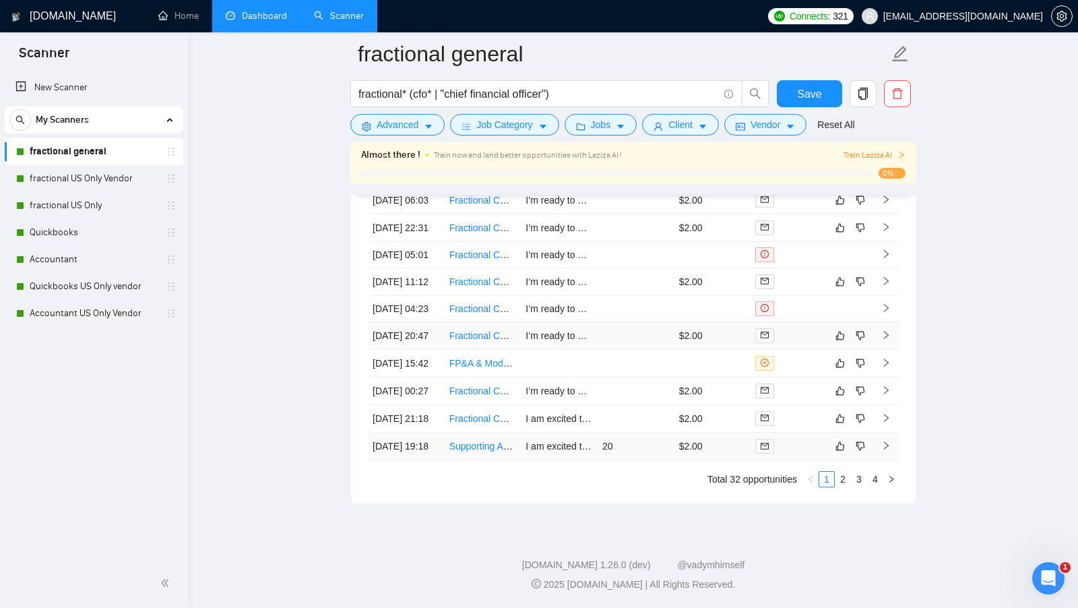
scroll to position [3408, 0]
click at [106, 242] on link "Quickbooks" at bounding box center [94, 232] width 128 height 27
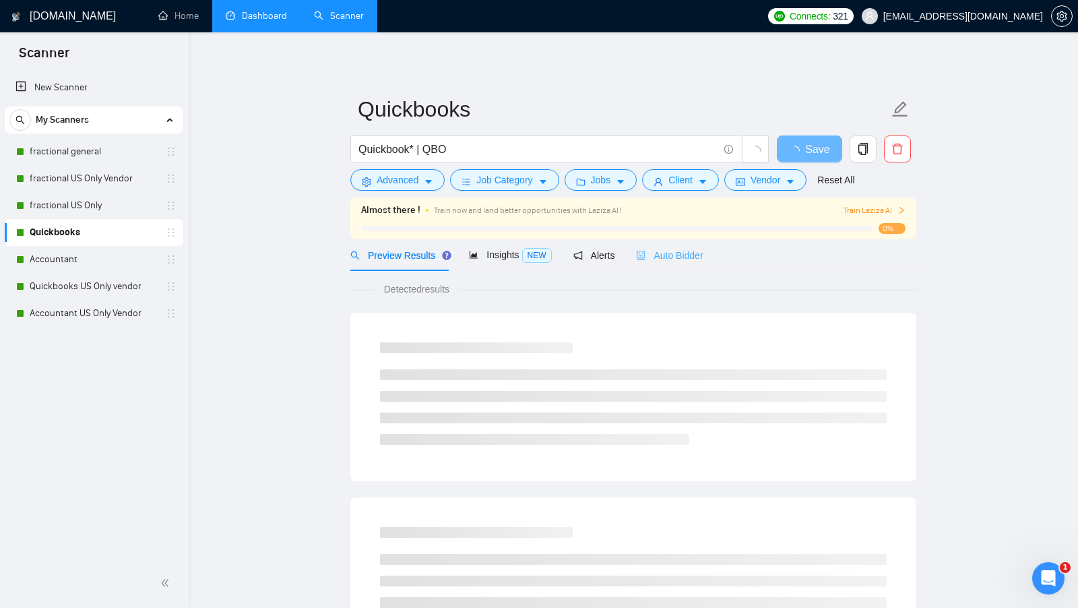
click at [689, 244] on div "Auto Bidder" at bounding box center [669, 255] width 67 height 32
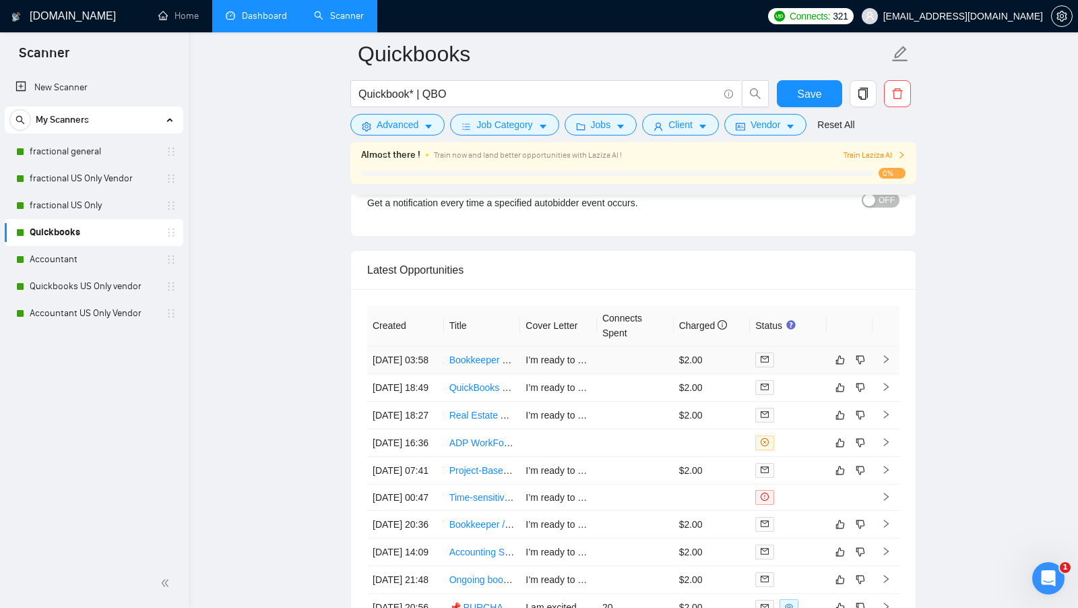
scroll to position [3292, 0]
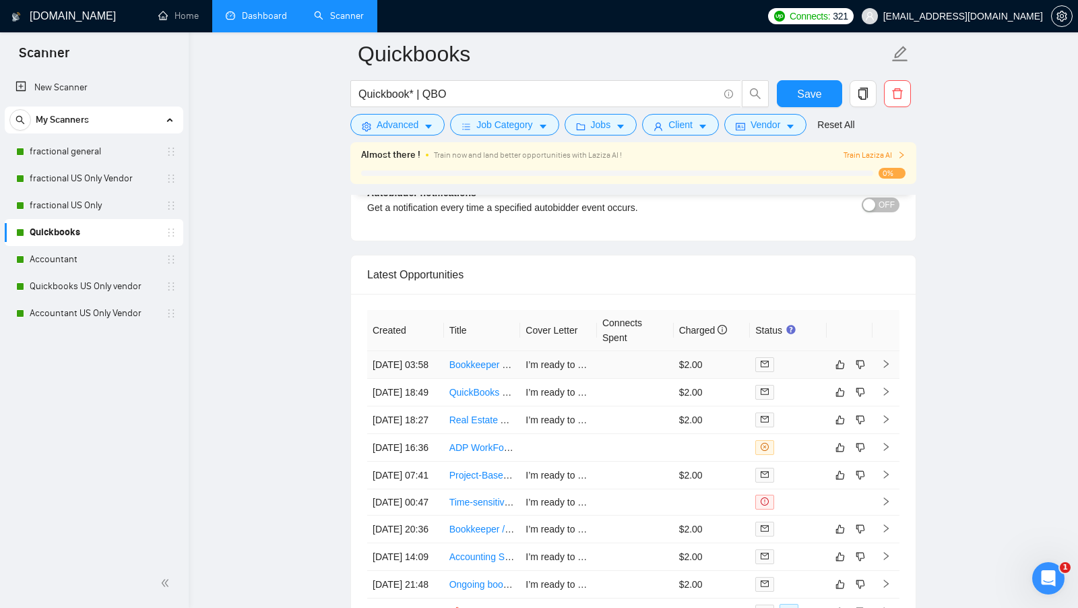
click at [658, 351] on td at bounding box center [635, 365] width 77 height 28
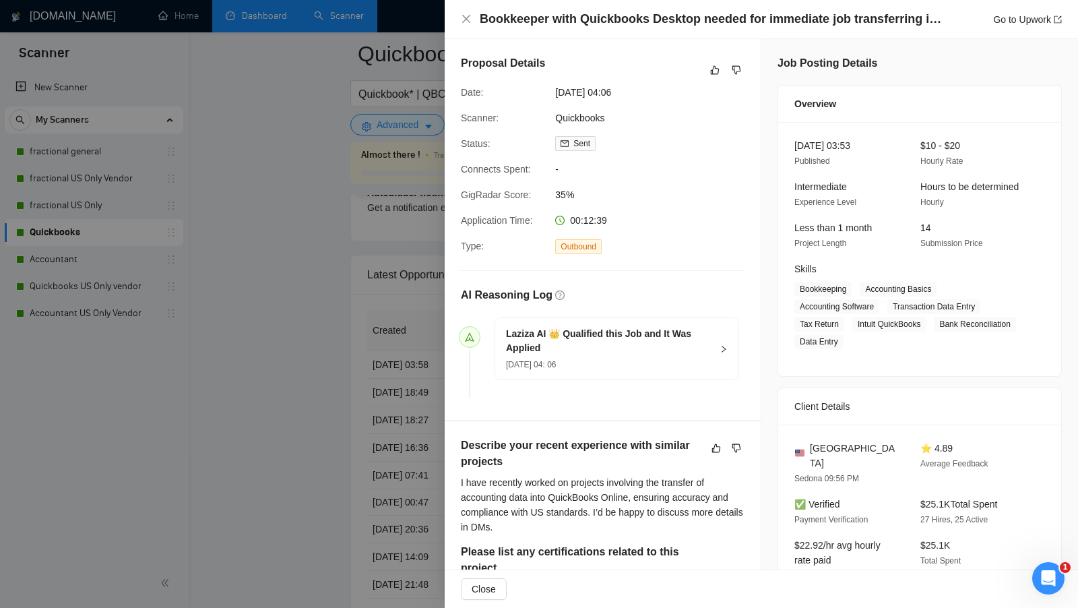
click at [284, 336] on div at bounding box center [539, 304] width 1078 height 608
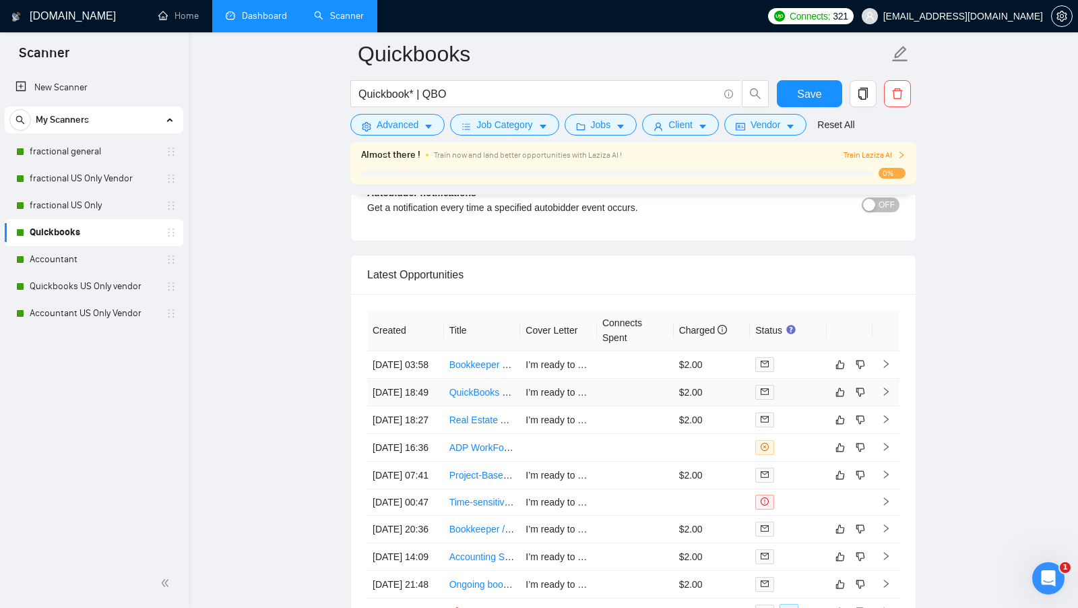
click at [607, 404] on td at bounding box center [635, 393] width 77 height 28
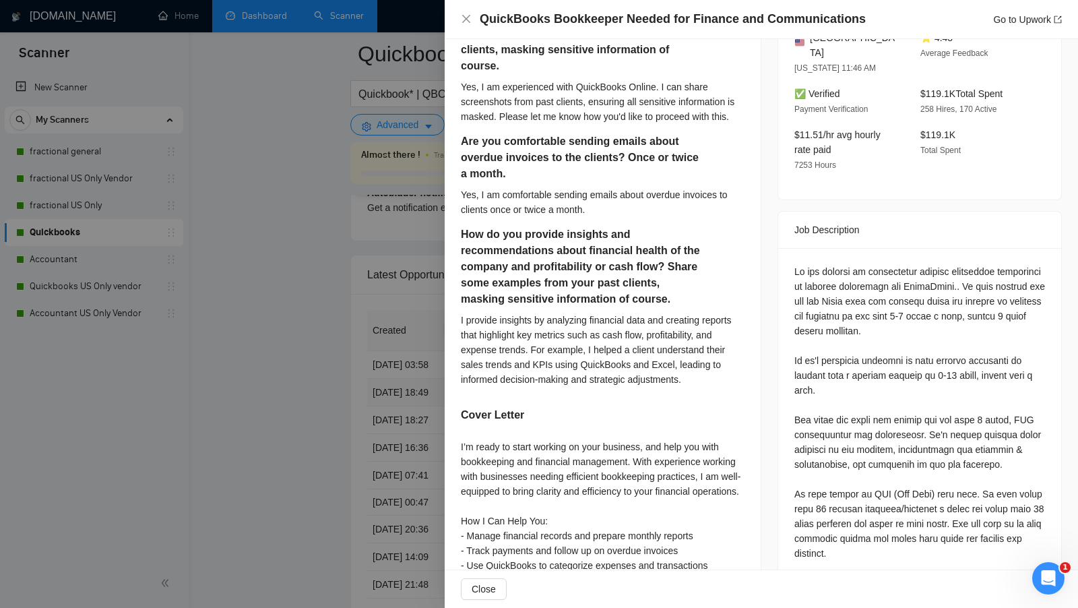
scroll to position [429, 0]
click at [391, 380] on div at bounding box center [539, 304] width 1078 height 608
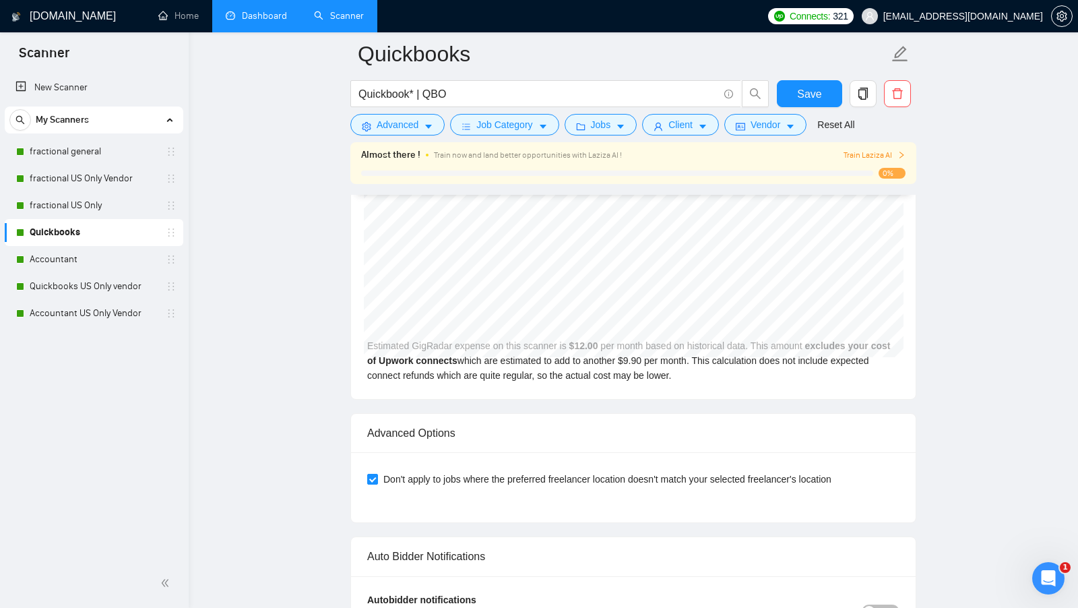
scroll to position [2784, 0]
